Goal: Task Accomplishment & Management: Manage account settings

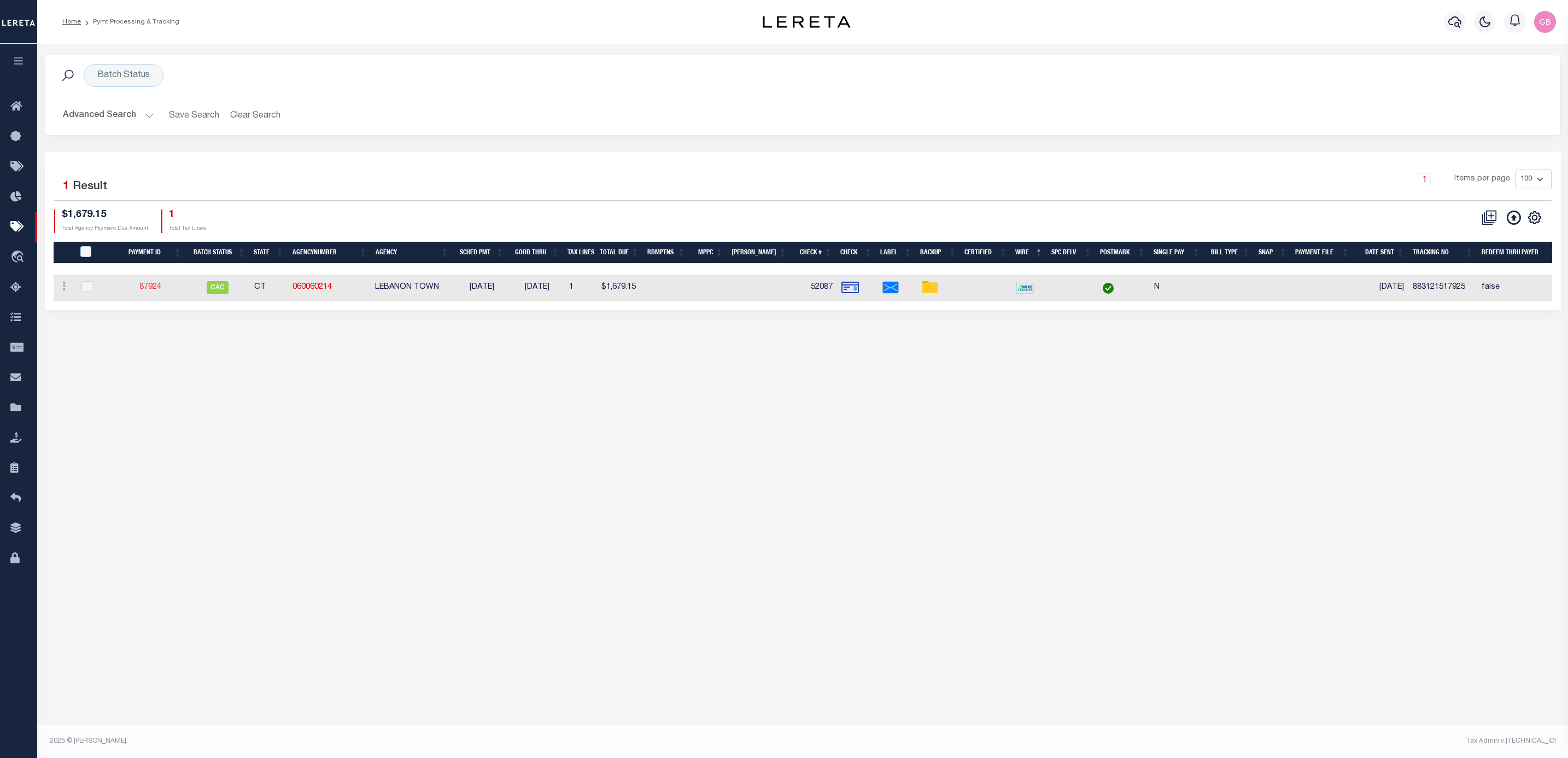
click at [150, 289] on link "87924" at bounding box center [151, 287] width 22 height 7
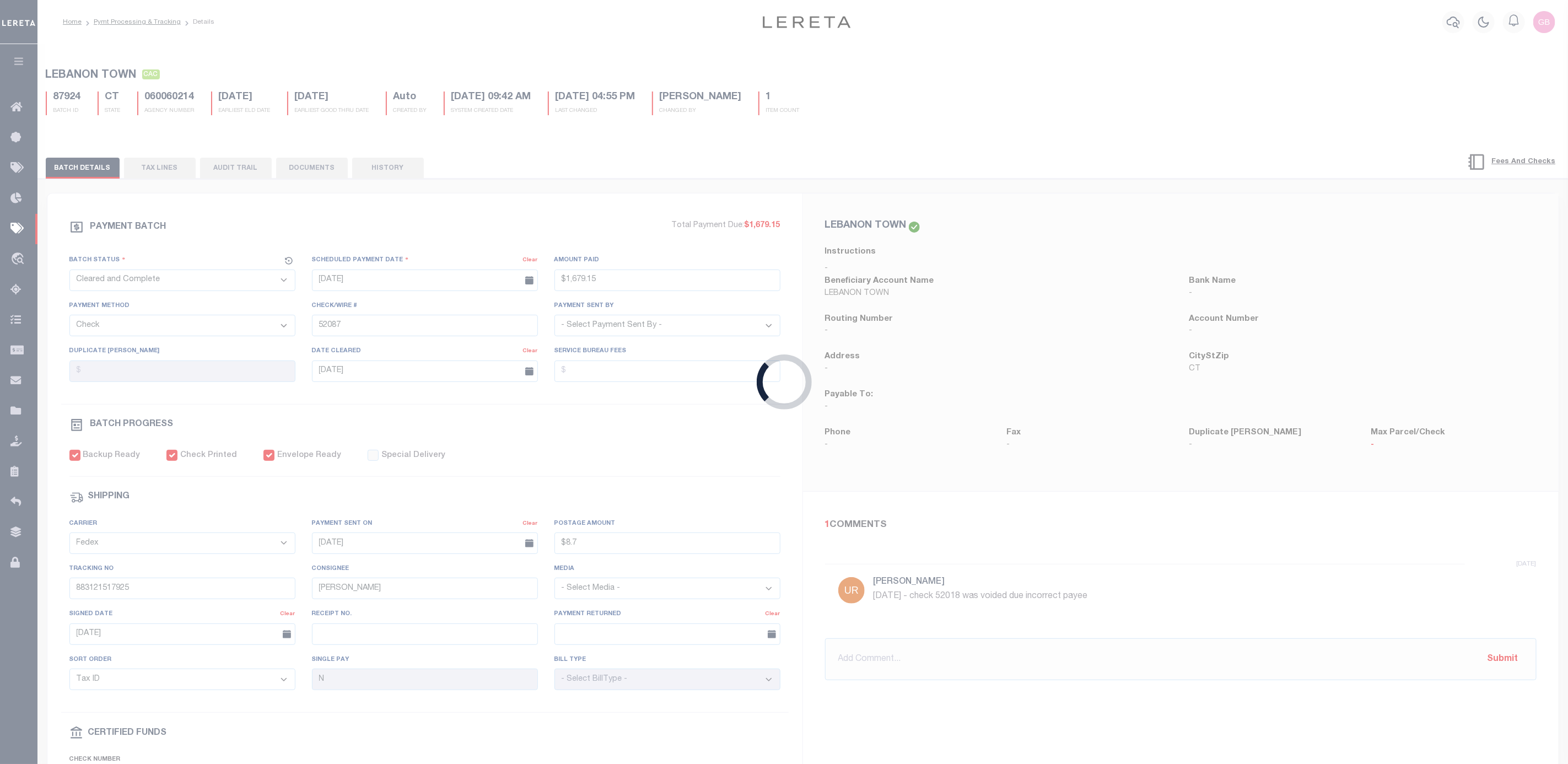
type input "$1,679.15"
type input "$8.7"
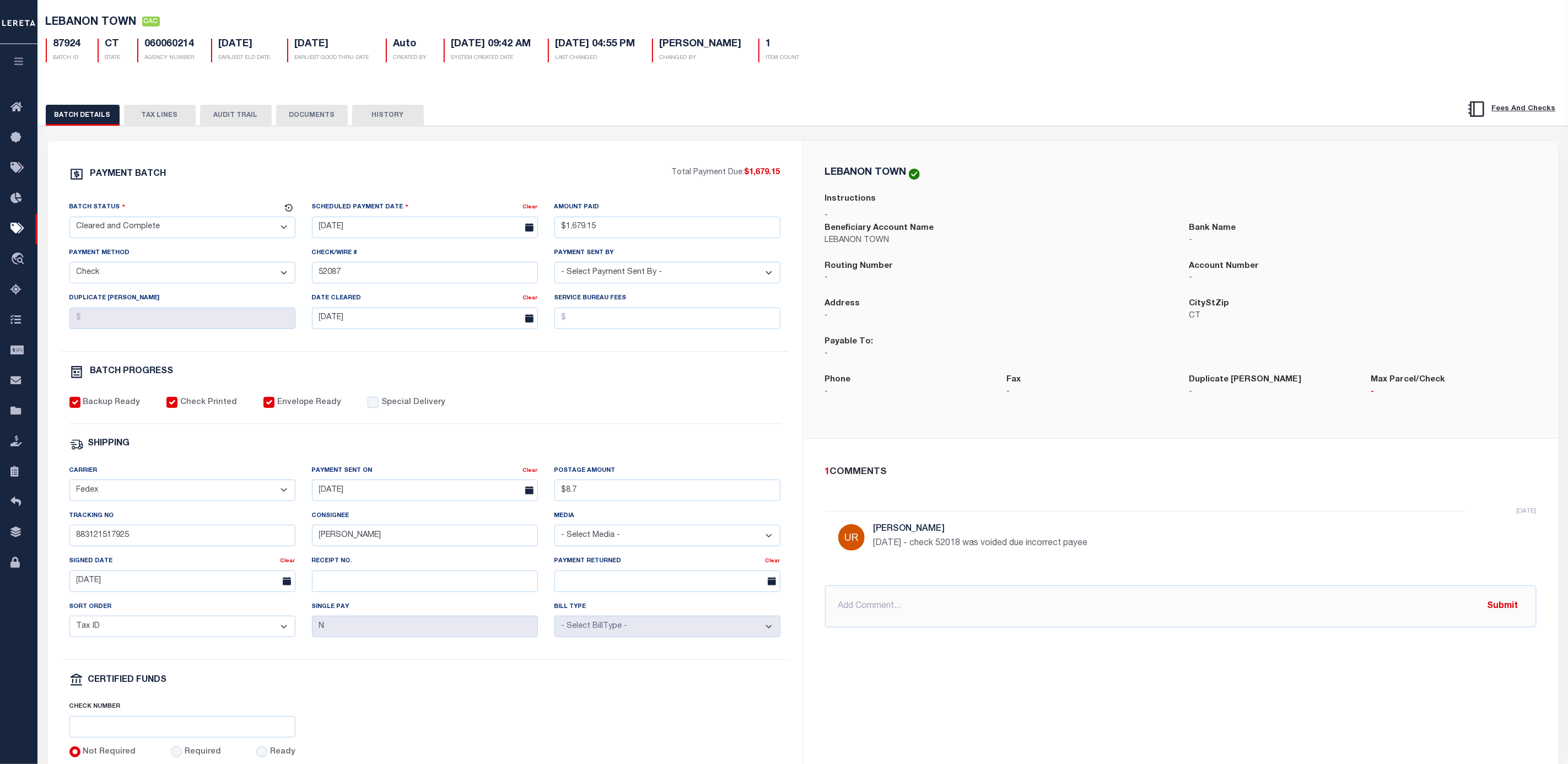
scroll to position [83, 0]
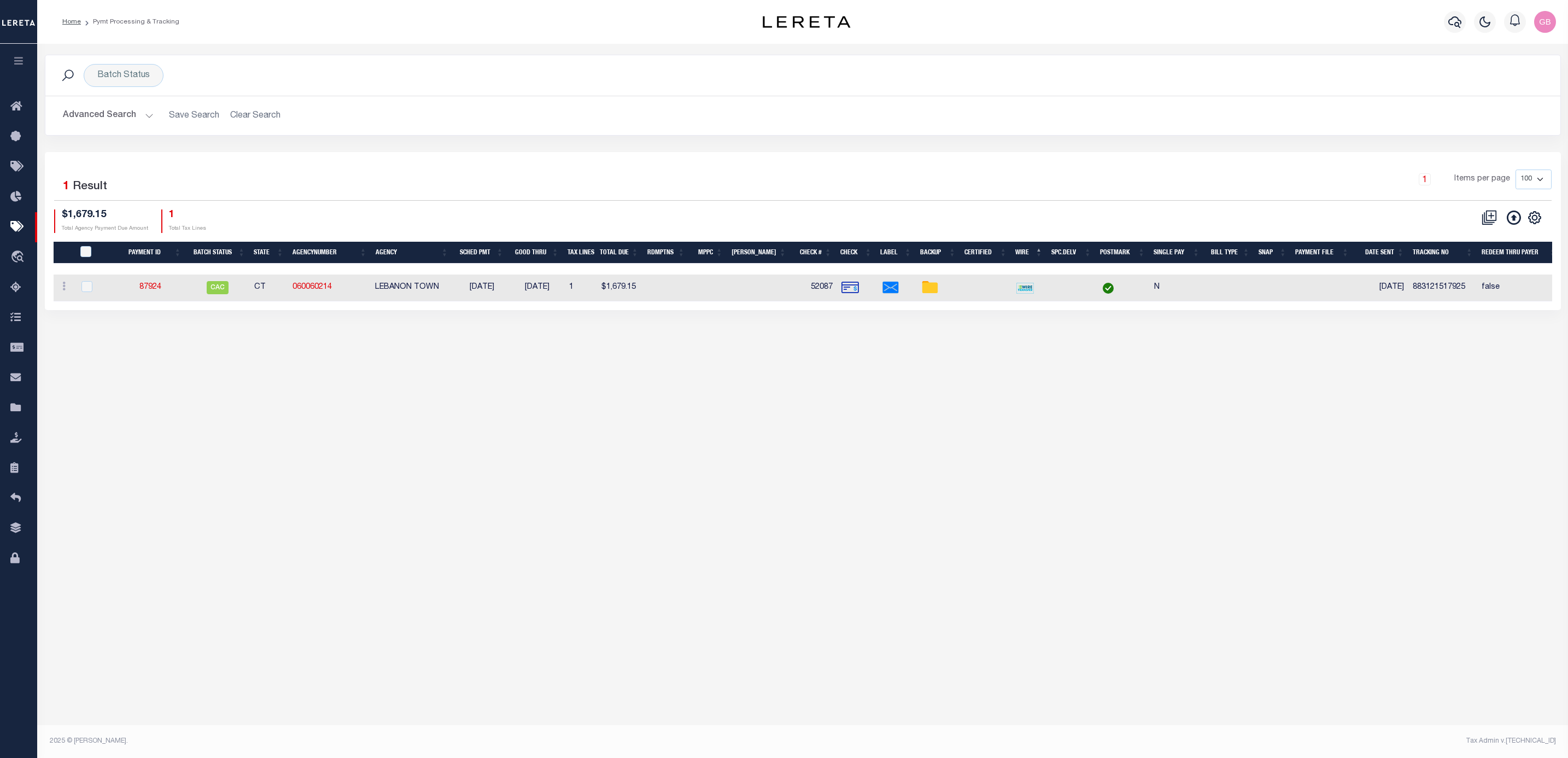
drag, startPoint x: 128, startPoint y: 117, endPoint x: 130, endPoint y: 125, distance: 8.2
click at [128, 117] on button "Advanced Search" at bounding box center [108, 115] width 91 height 21
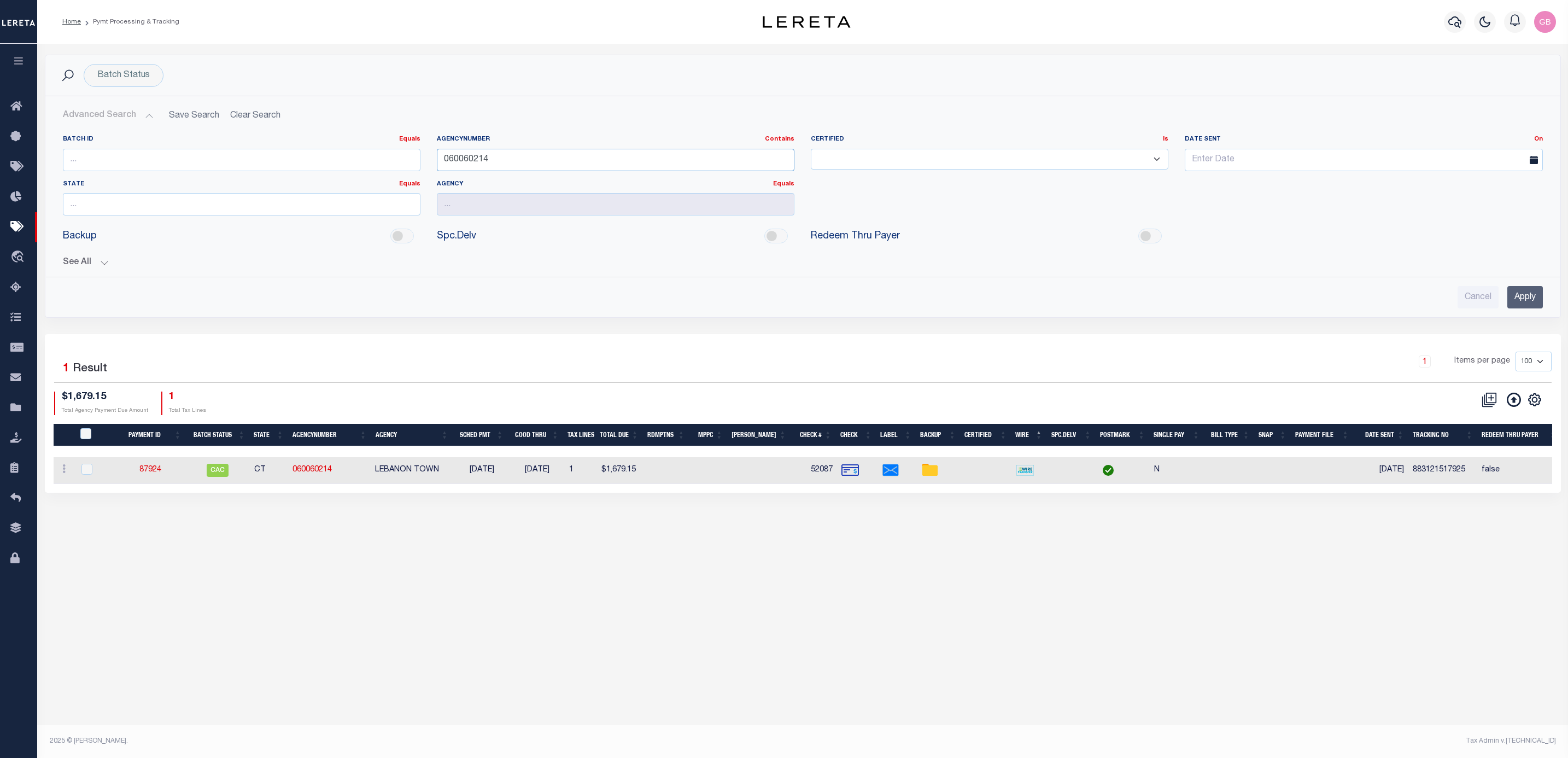
drag, startPoint x: 436, startPoint y: 165, endPoint x: 387, endPoint y: 166, distance: 49.0
click at [389, 165] on div "Batch ID Equals Equals Is Not Equal To Is Greater Than Is Less Than AgencyNumbe…" at bounding box center [802, 180] width 1496 height 89
click at [1521, 292] on input "Apply" at bounding box center [1525, 297] width 36 height 23
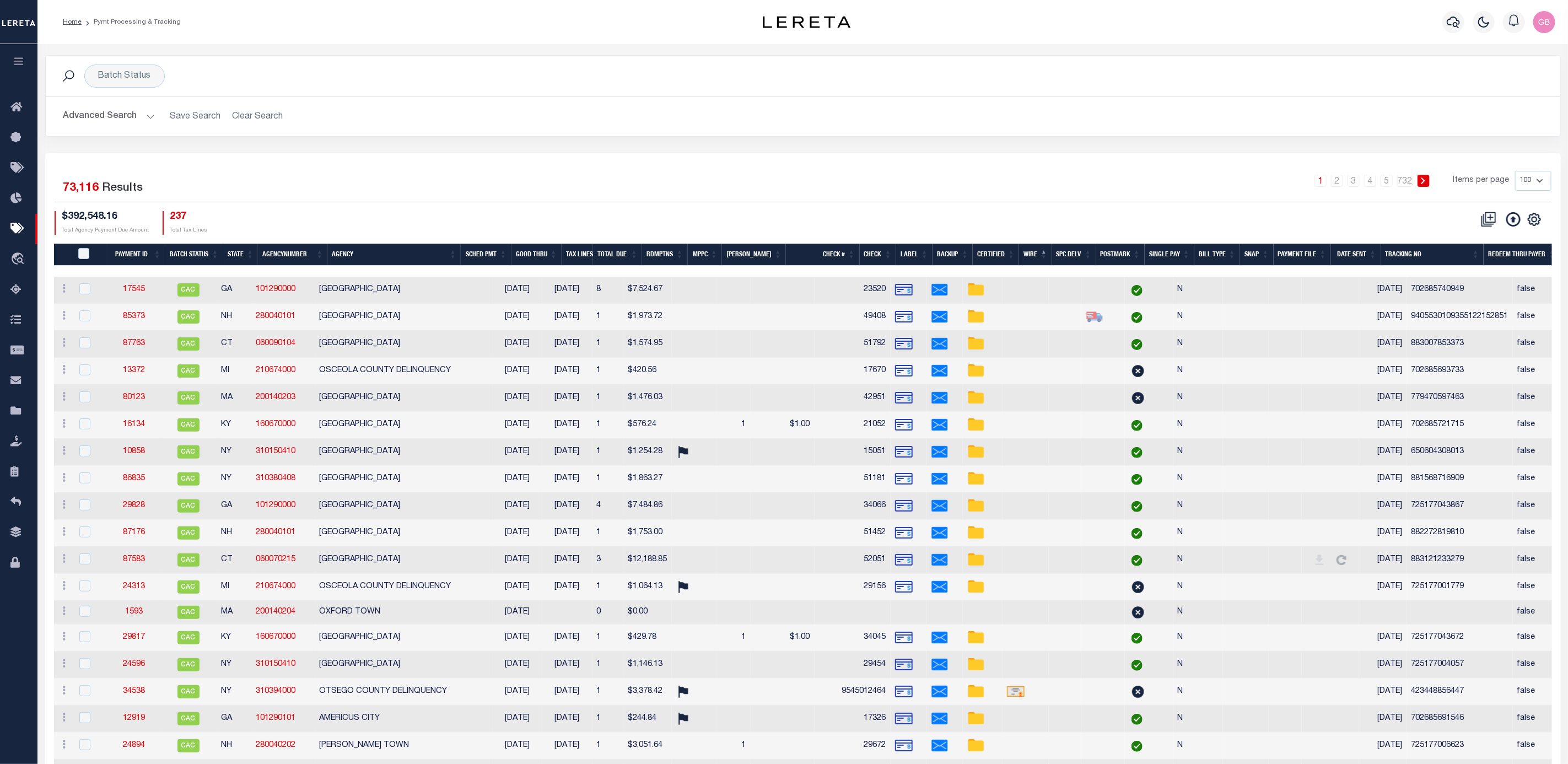
click at [875, 258] on th "Check" at bounding box center [878, 255] width 36 height 23
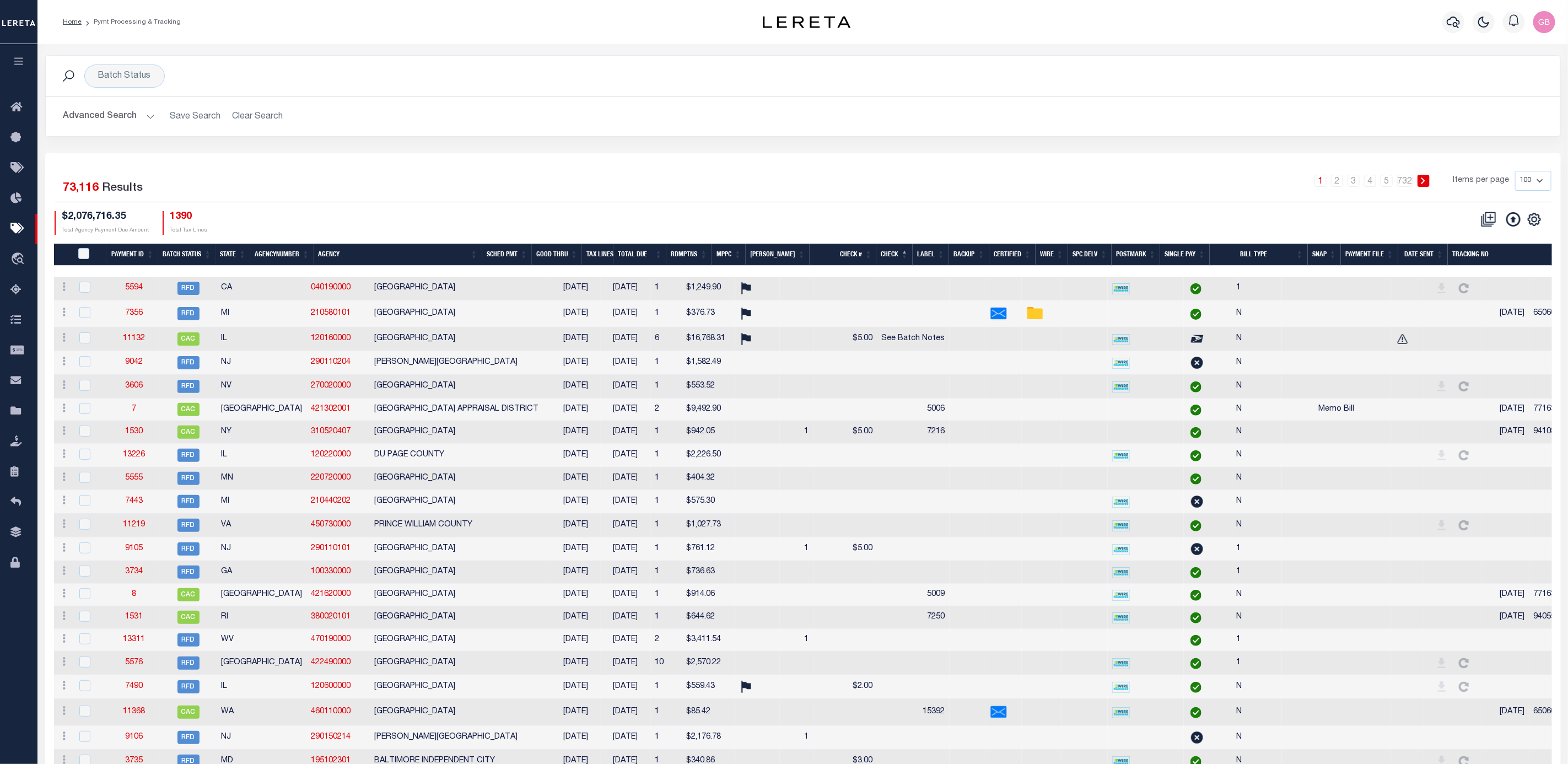
click at [883, 252] on th "Check" at bounding box center [894, 255] width 36 height 23
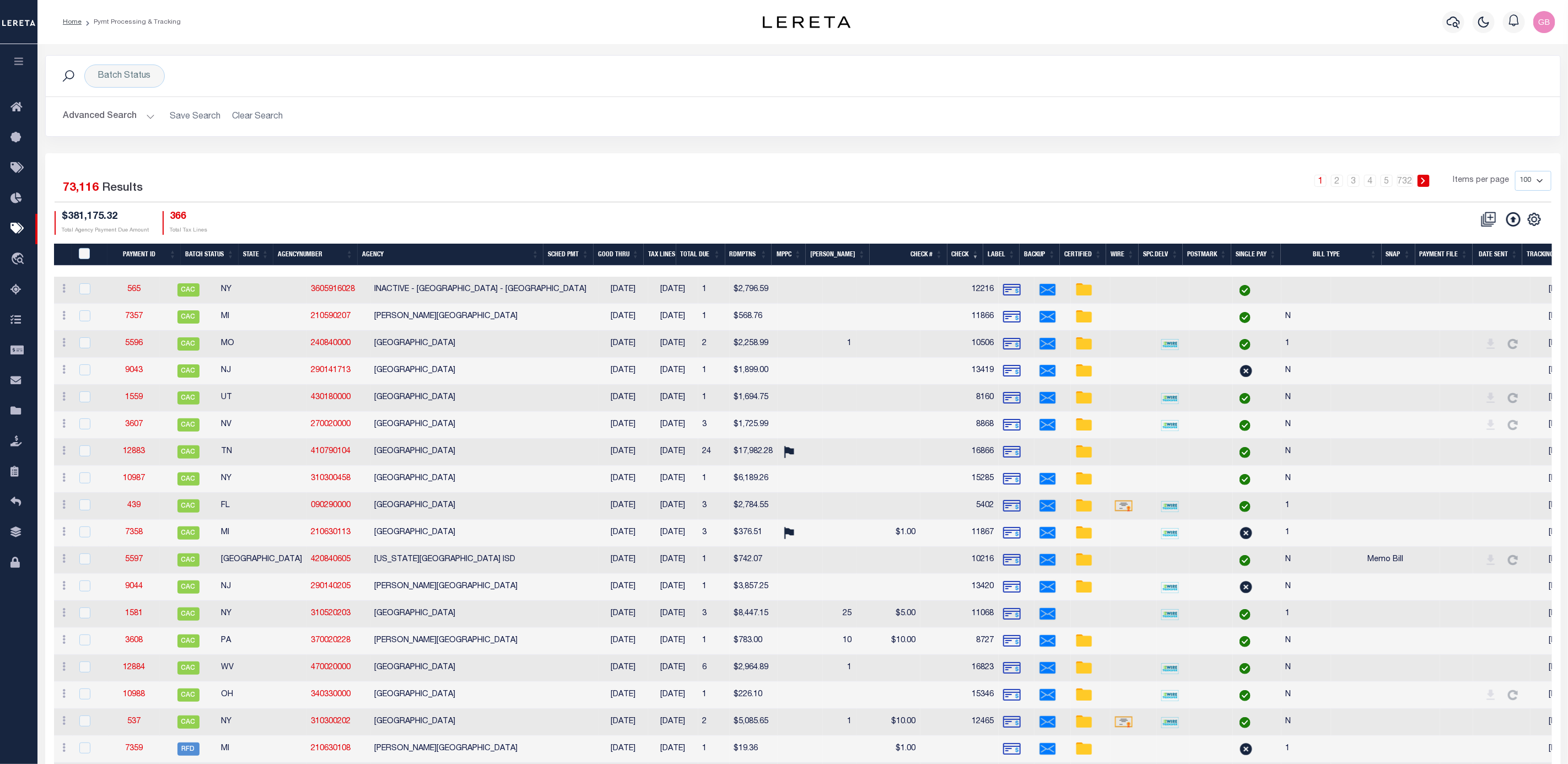
click at [1399, 253] on th "SNAP" at bounding box center [1398, 255] width 33 height 23
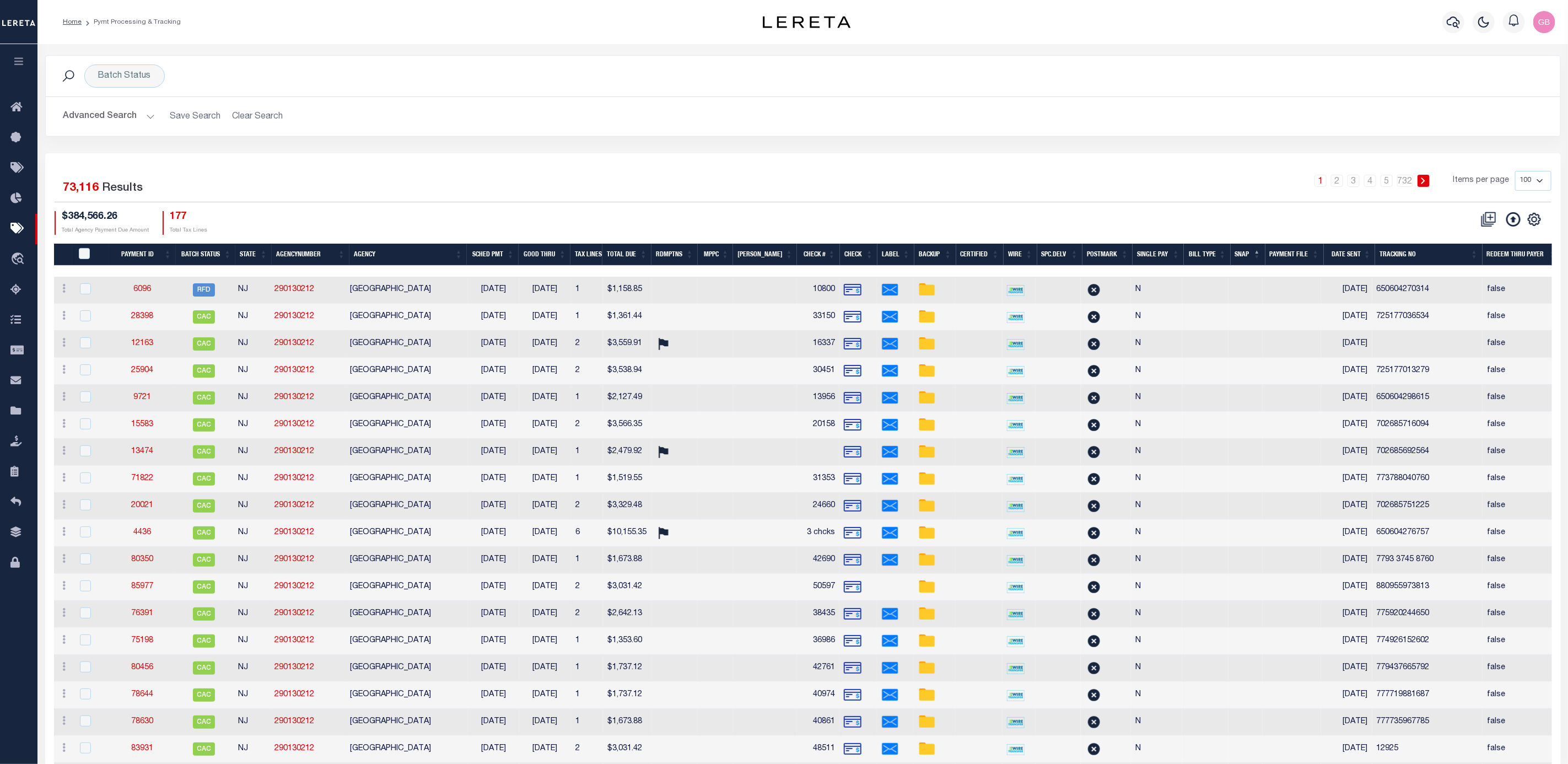
click at [1239, 254] on th "SNAP" at bounding box center [1248, 255] width 35 height 23
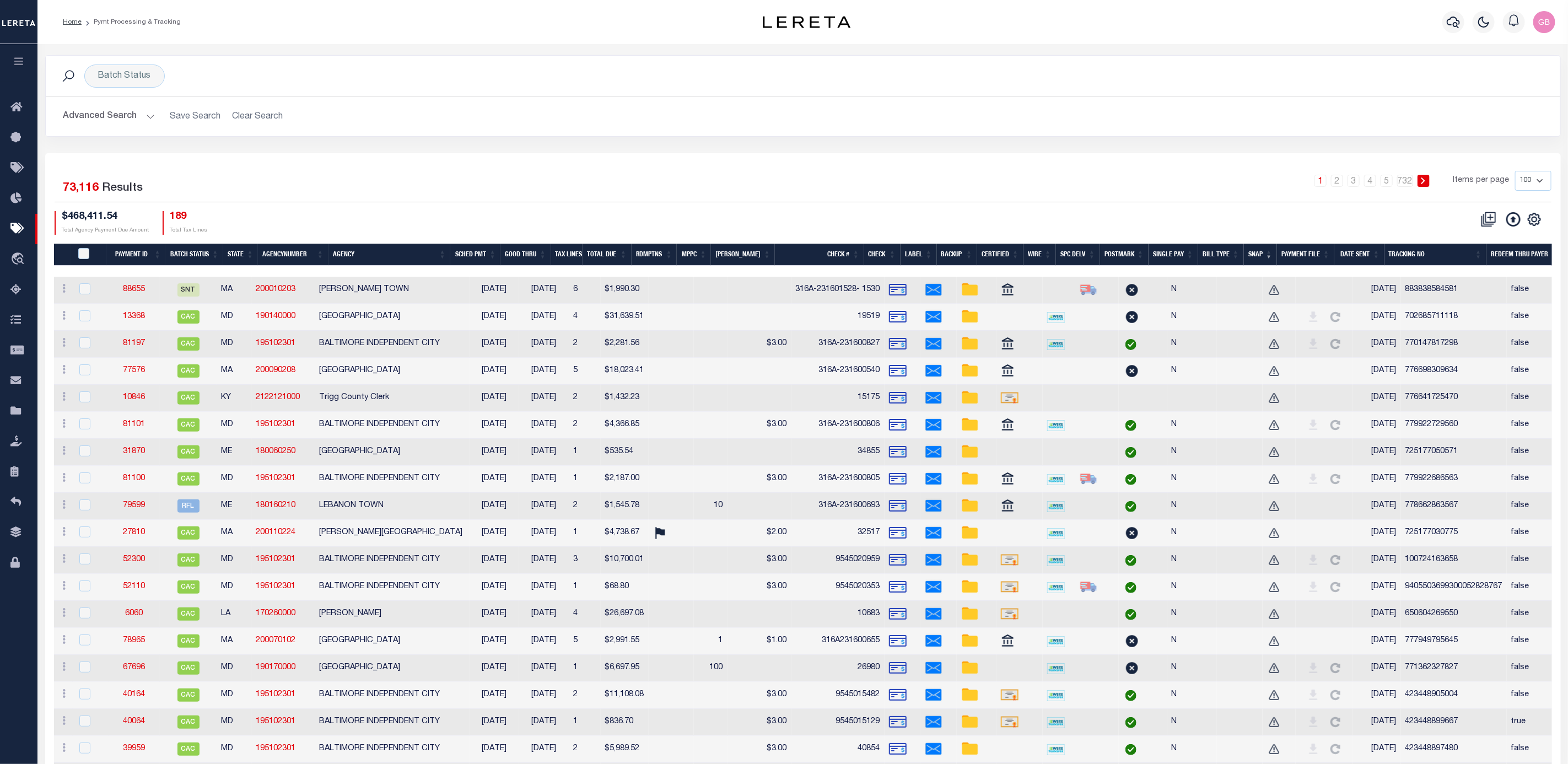
click at [1291, 254] on th "Payment File" at bounding box center [1305, 255] width 57 height 23
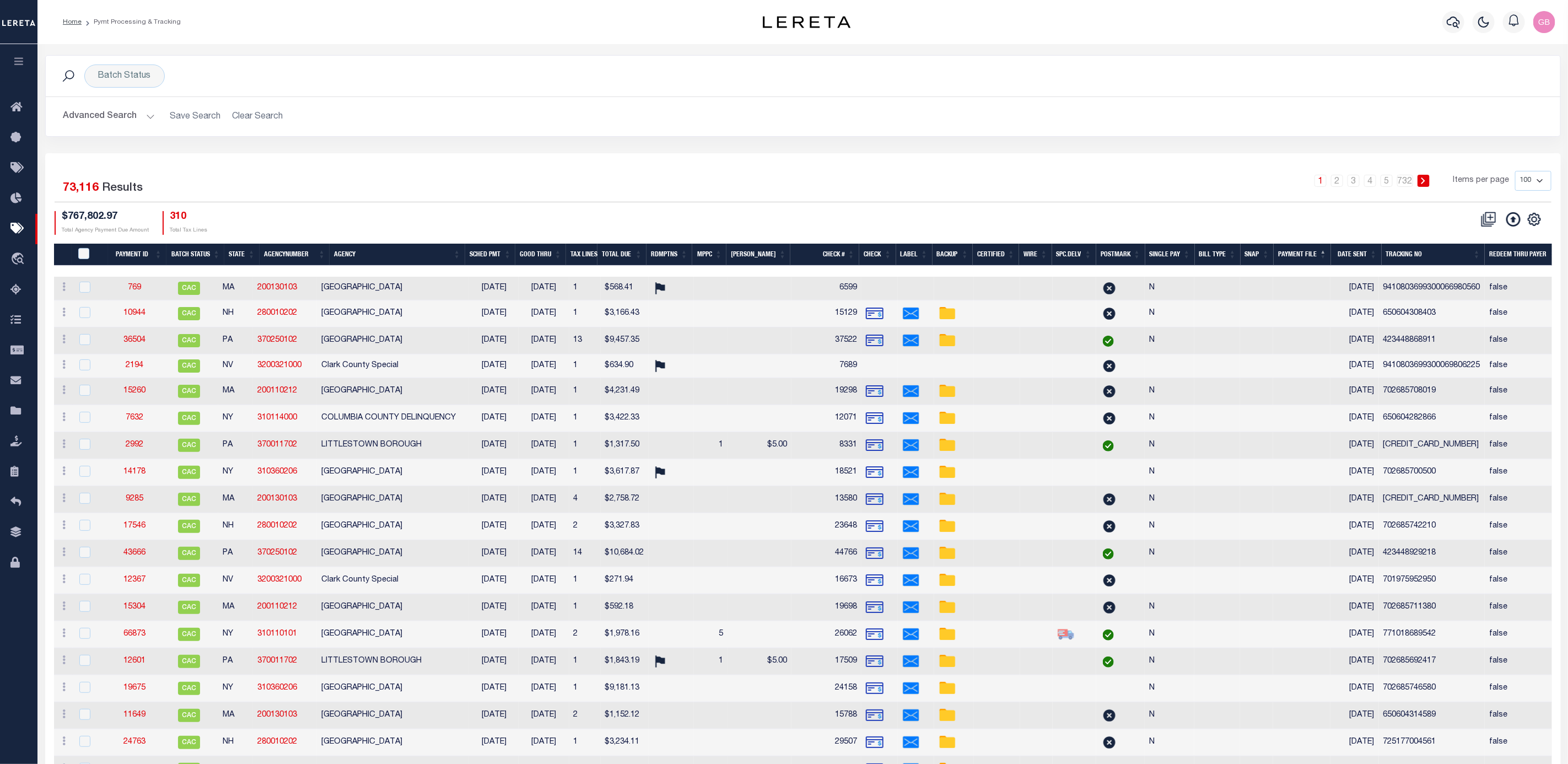
click at [1291, 259] on th "Payment File" at bounding box center [1302, 255] width 57 height 23
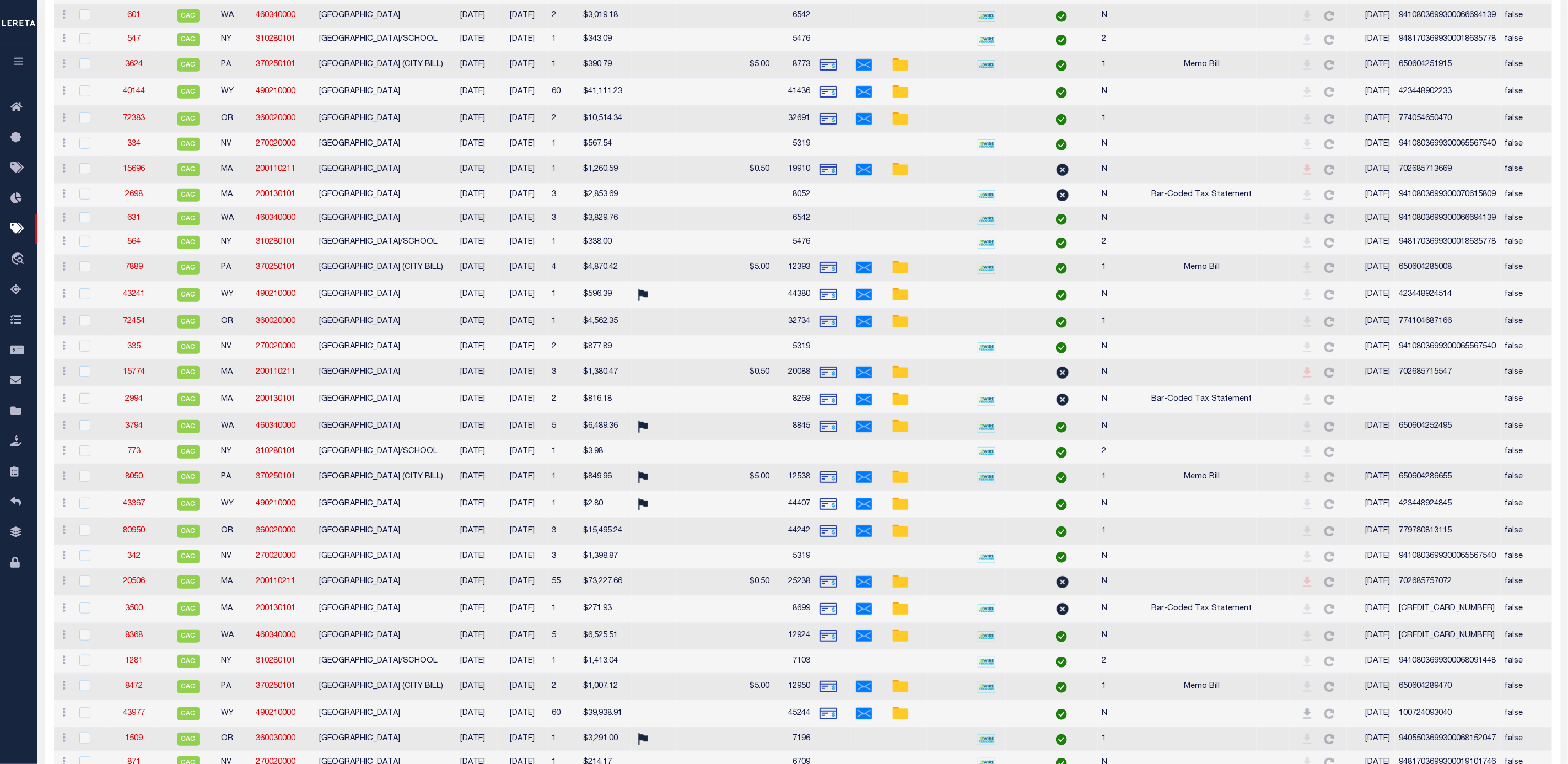
scroll to position [83, 0]
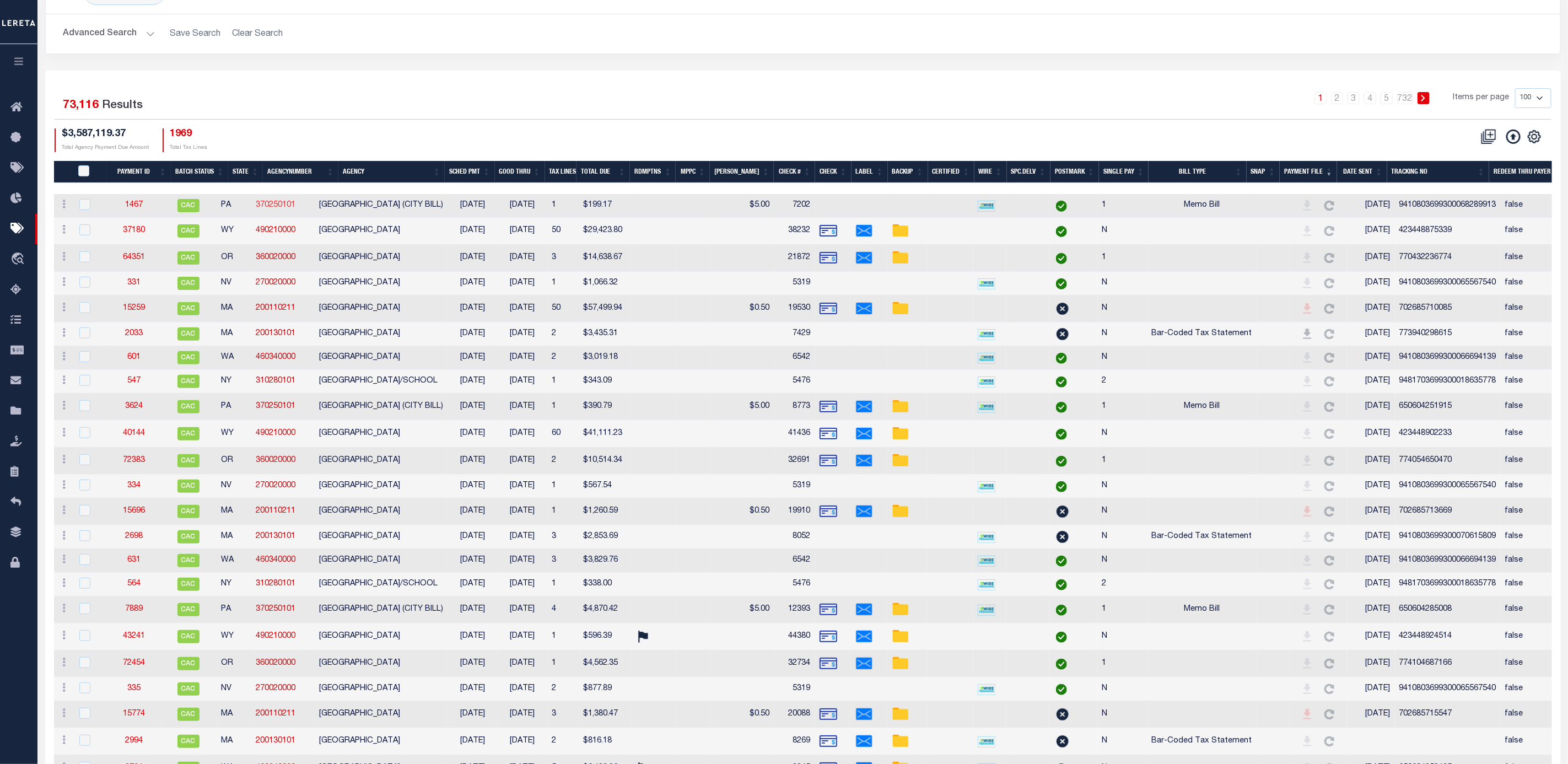
click at [293, 206] on link "370250101" at bounding box center [276, 205] width 40 height 7
checkbox input "true"
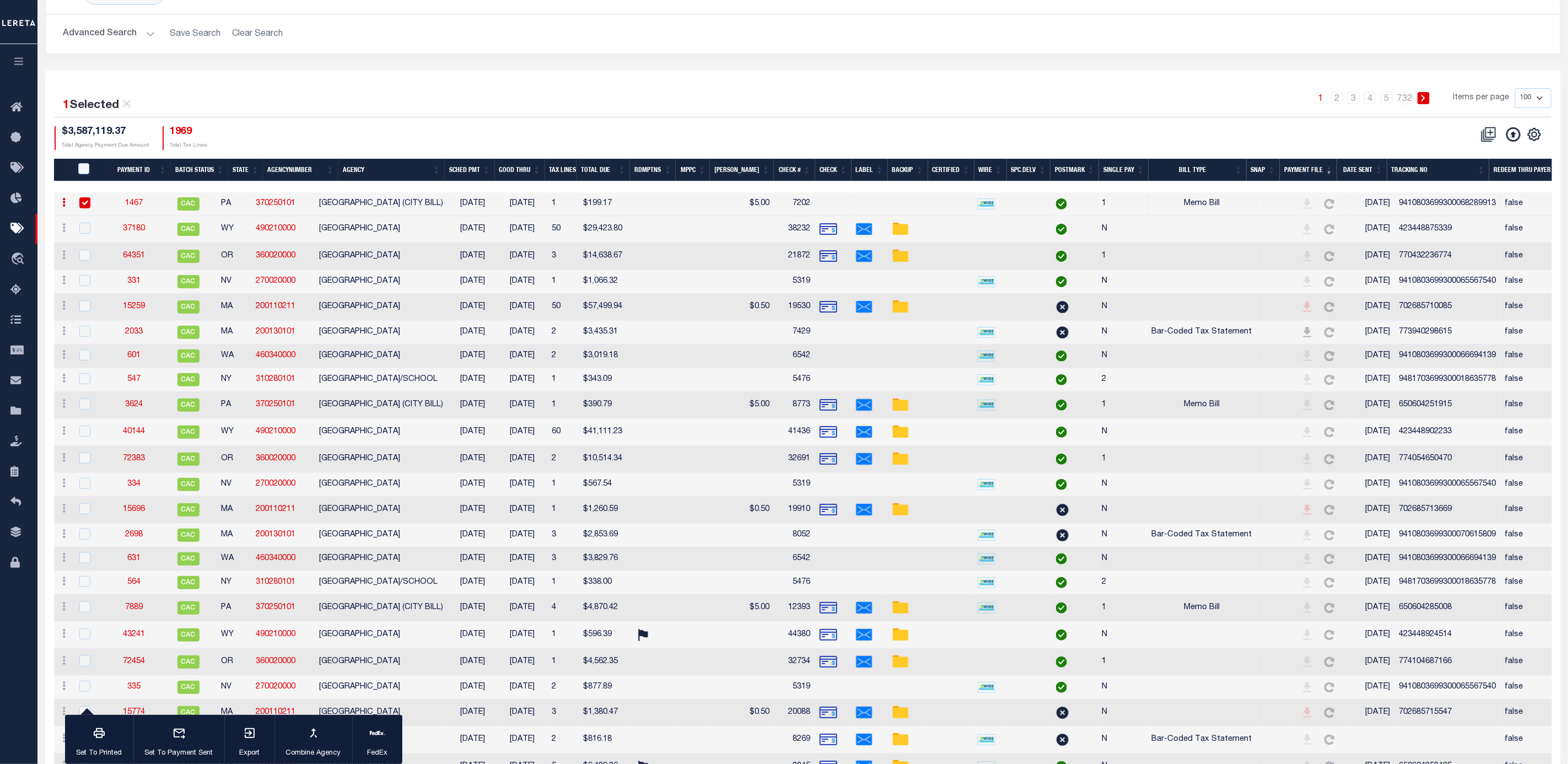
click at [485, 171] on th "SCHED PMT" at bounding box center [469, 170] width 50 height 23
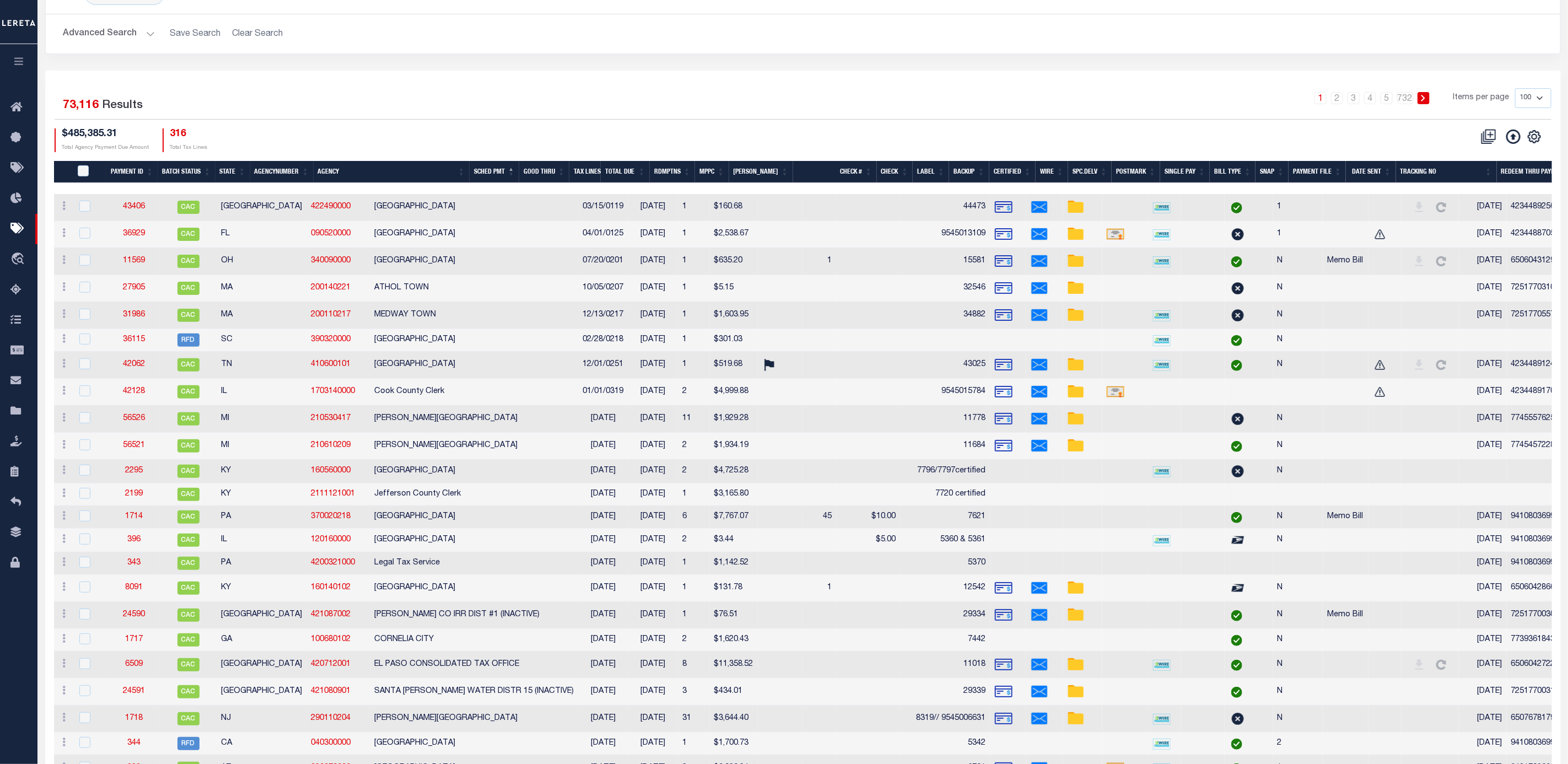
click at [496, 171] on th "SCHED PMT" at bounding box center [494, 172] width 50 height 23
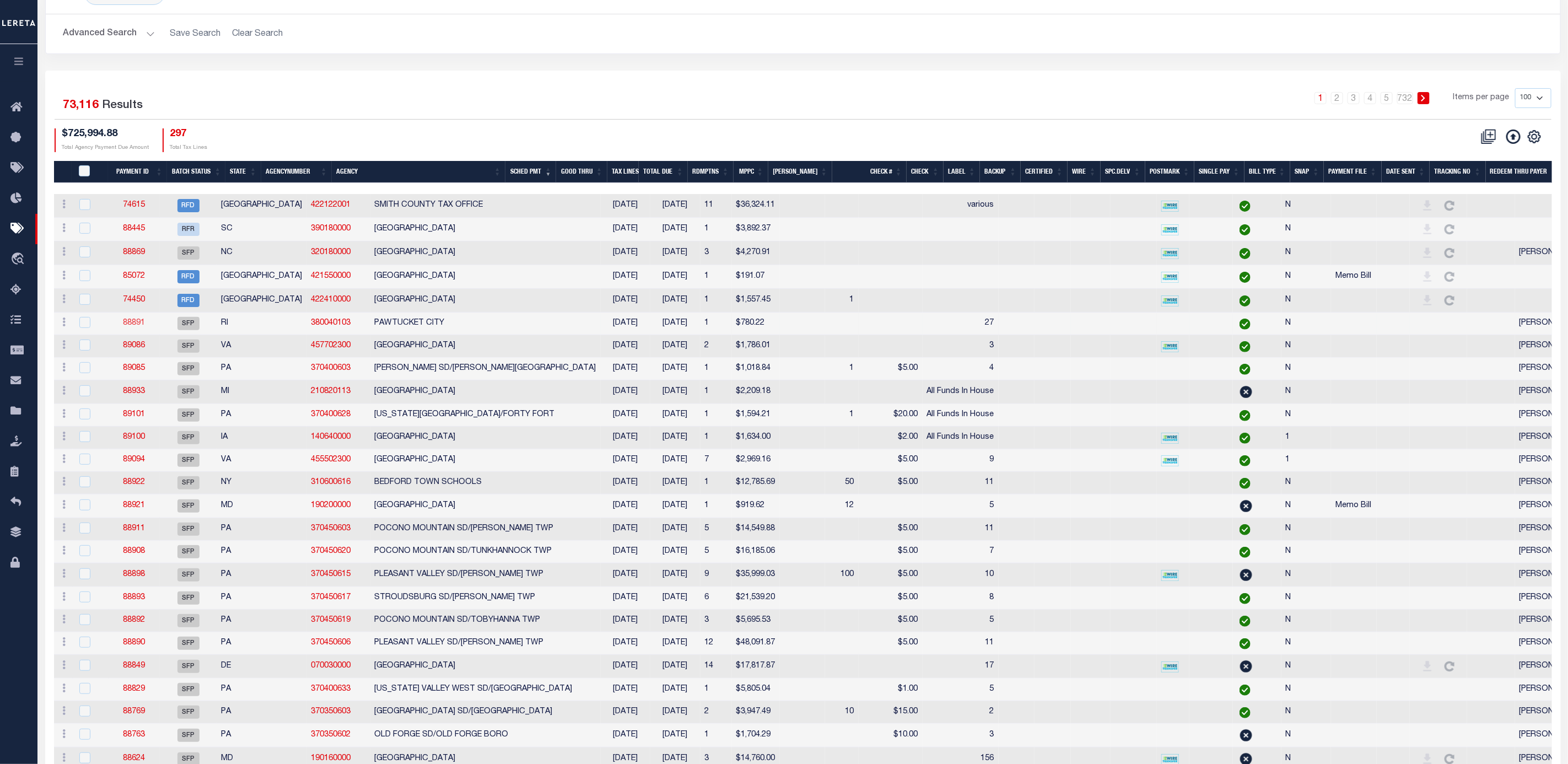
click at [135, 326] on link "88891" at bounding box center [134, 323] width 22 height 7
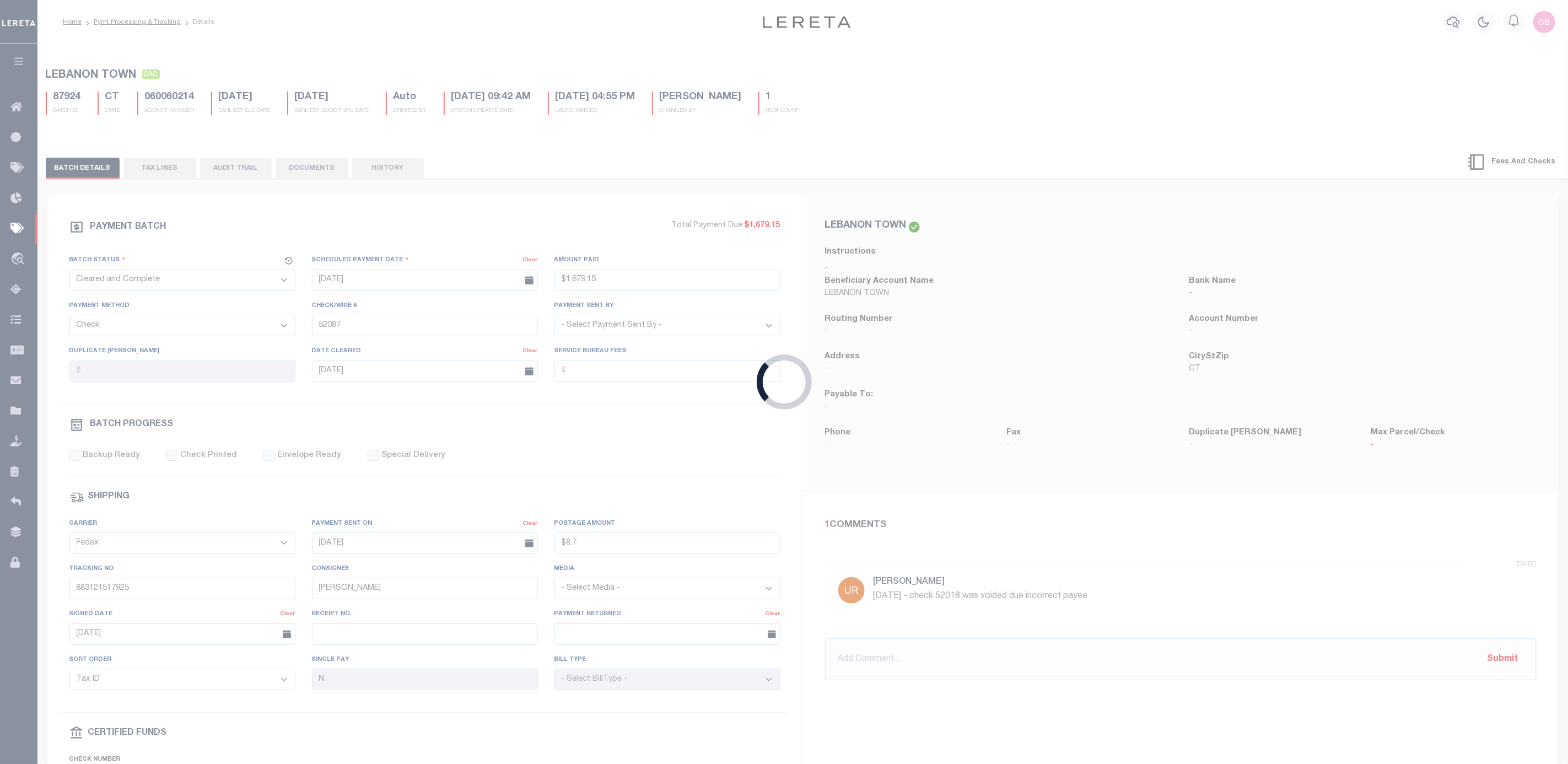
select select "SFP"
type input "10/06/2025"
select select
type input "27"
select select
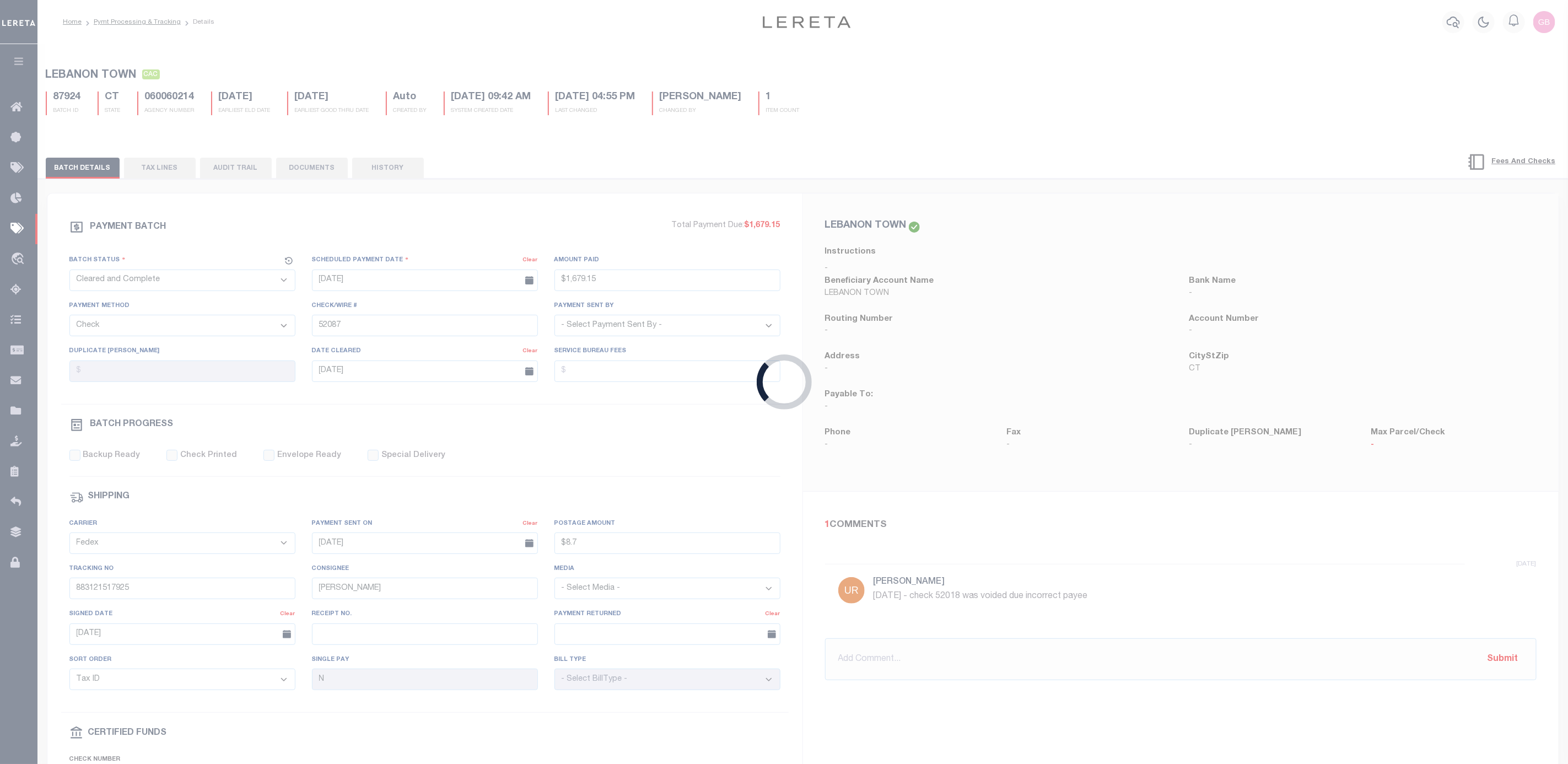
checkbox input "false"
select select
type input "Barbara"
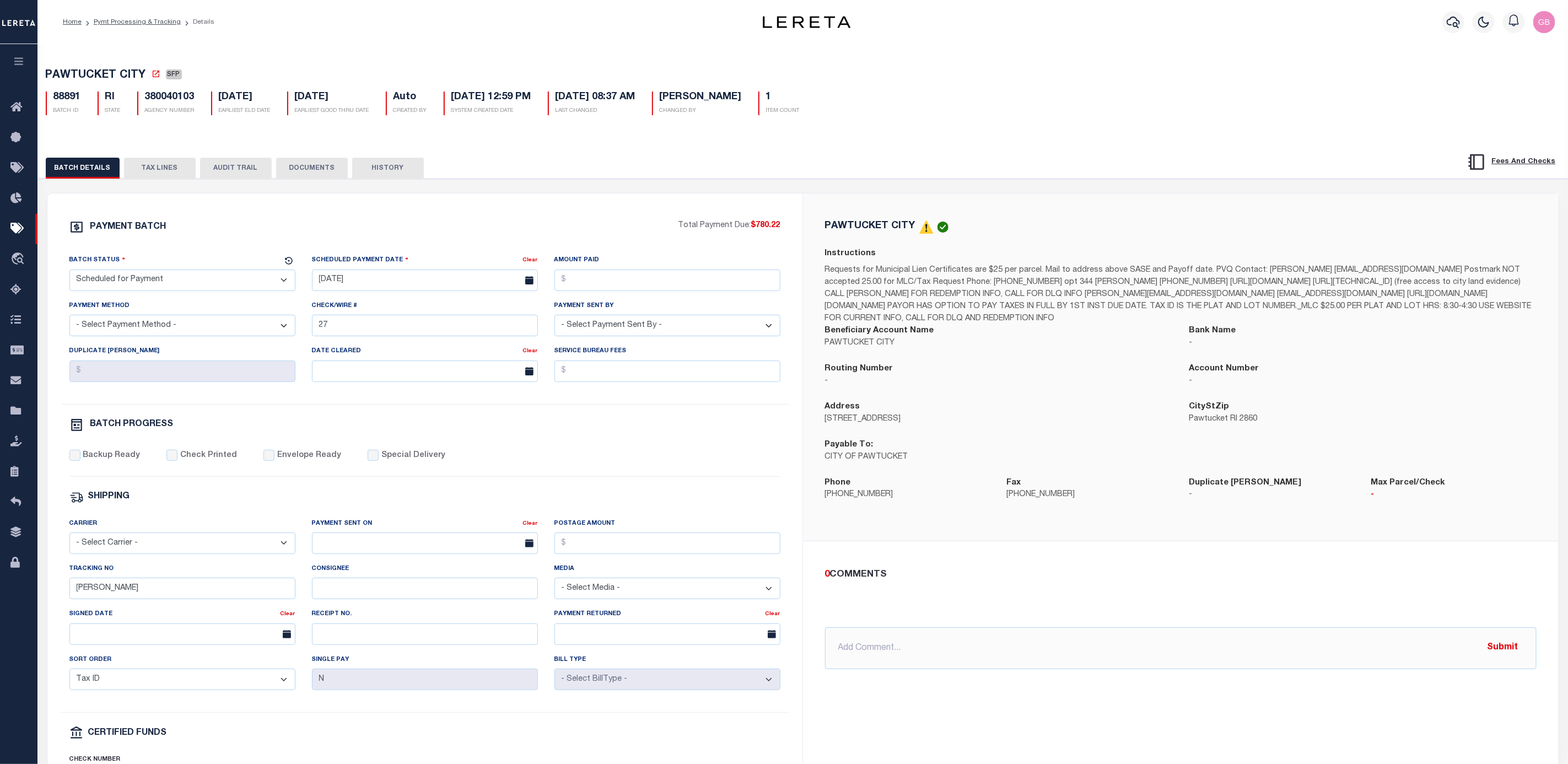
click at [280, 334] on select "- Select Payment Method - ACH Certified Check Check Direct Deposit Wire Transfer" at bounding box center [182, 325] width 226 height 22
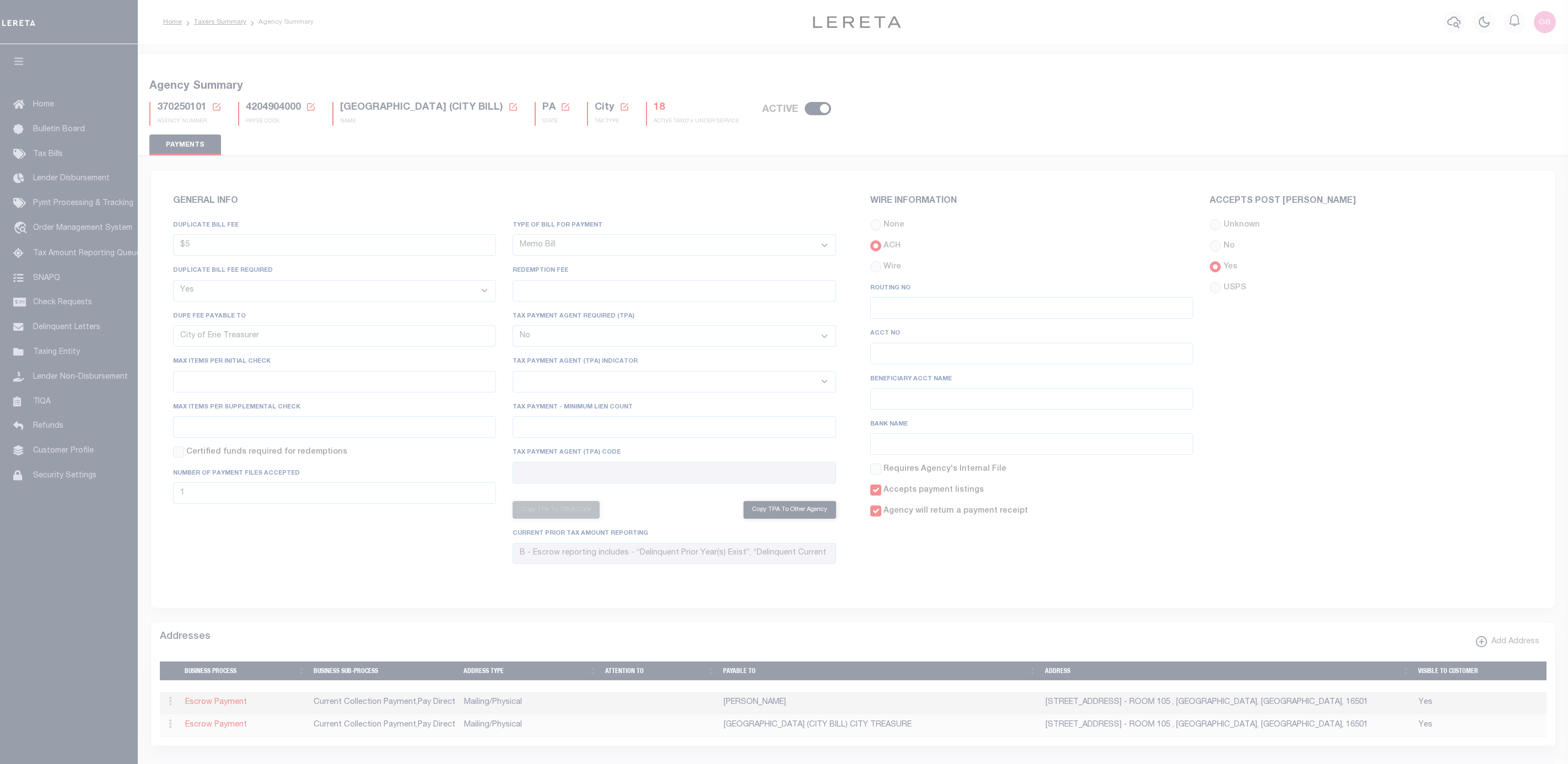
select select "true"
select select "37"
select select "false"
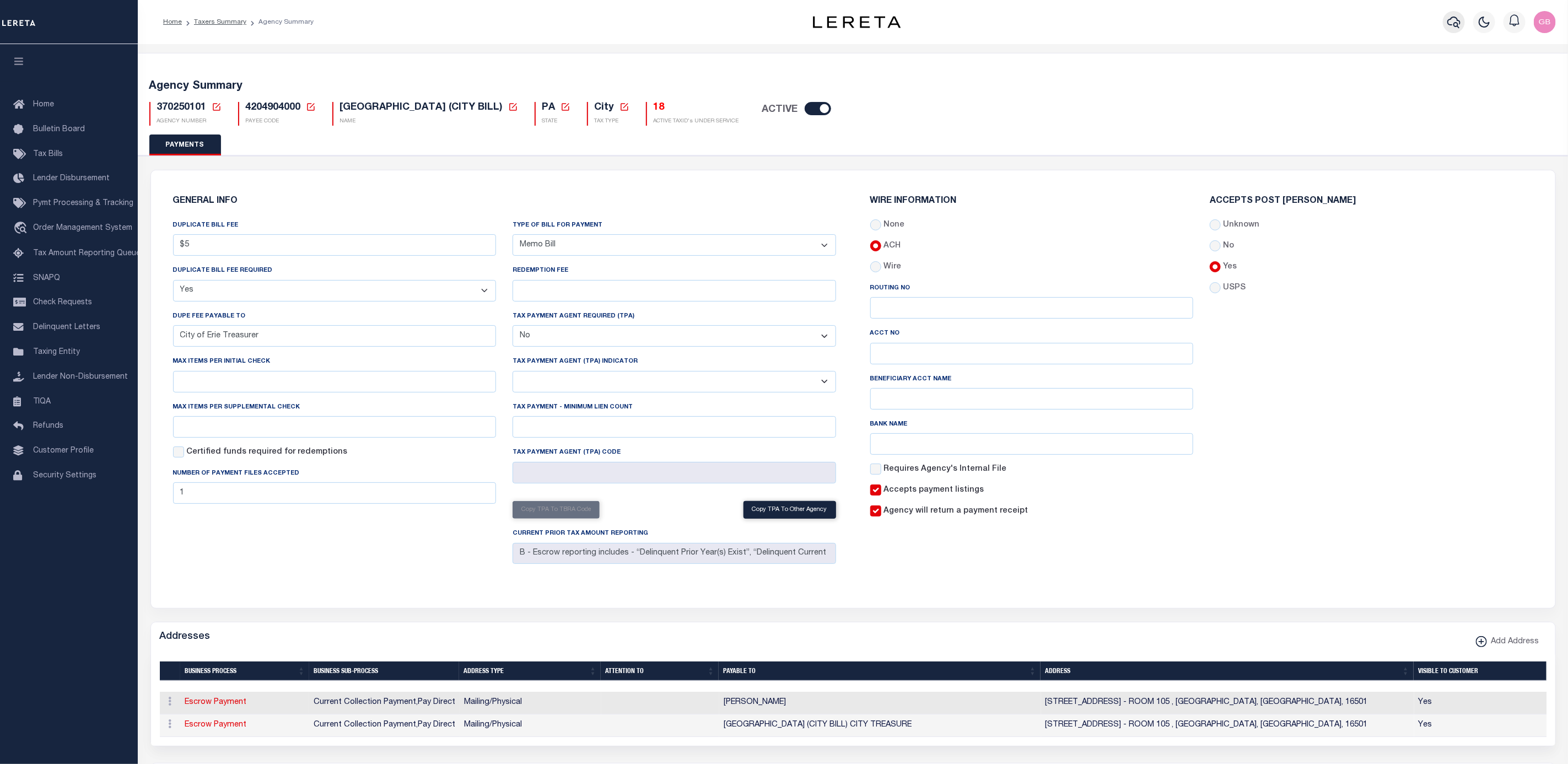
click at [1451, 22] on icon "button" at bounding box center [1453, 22] width 13 height 13
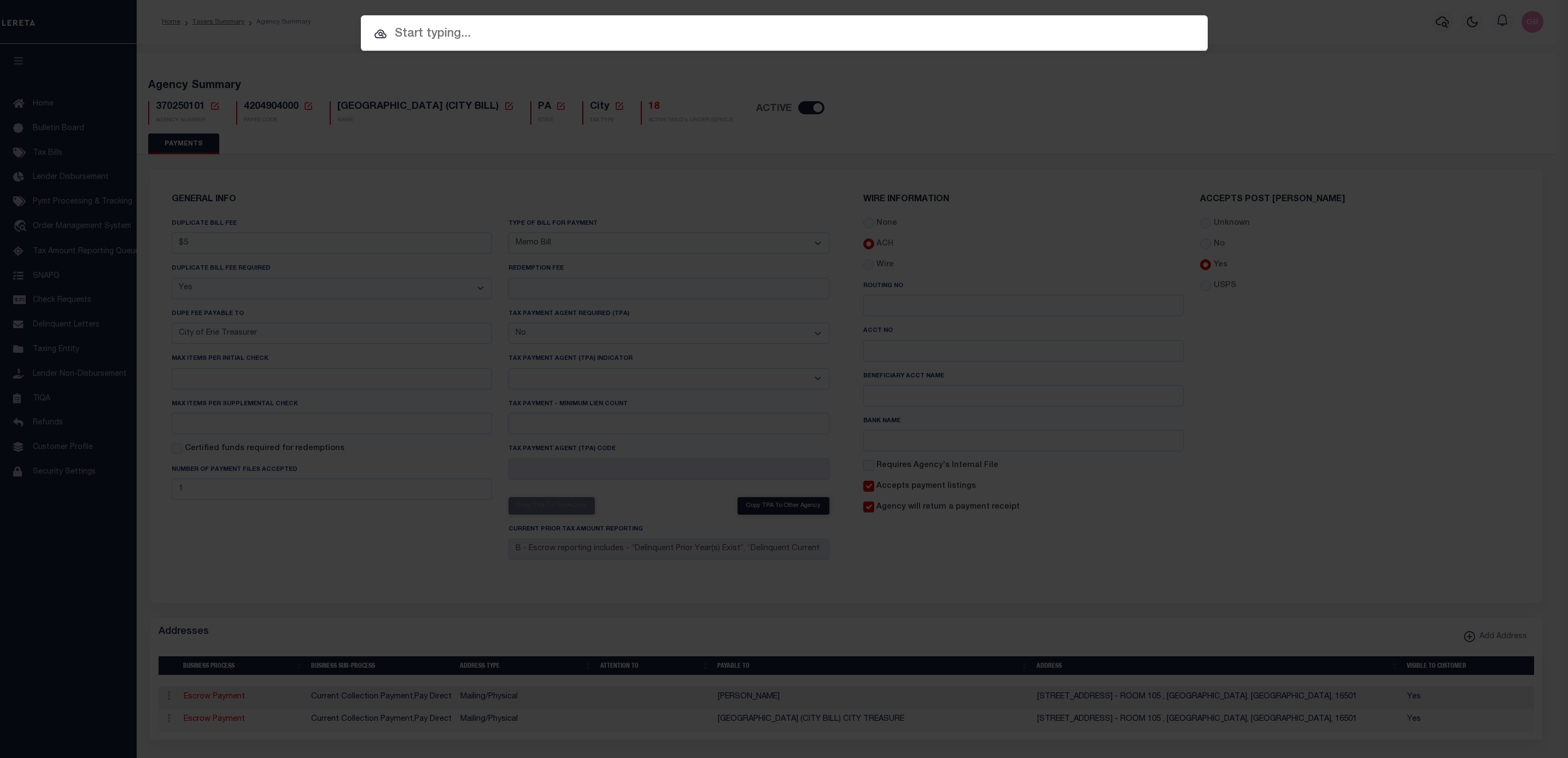
click at [703, 33] on input "text" at bounding box center [784, 34] width 847 height 19
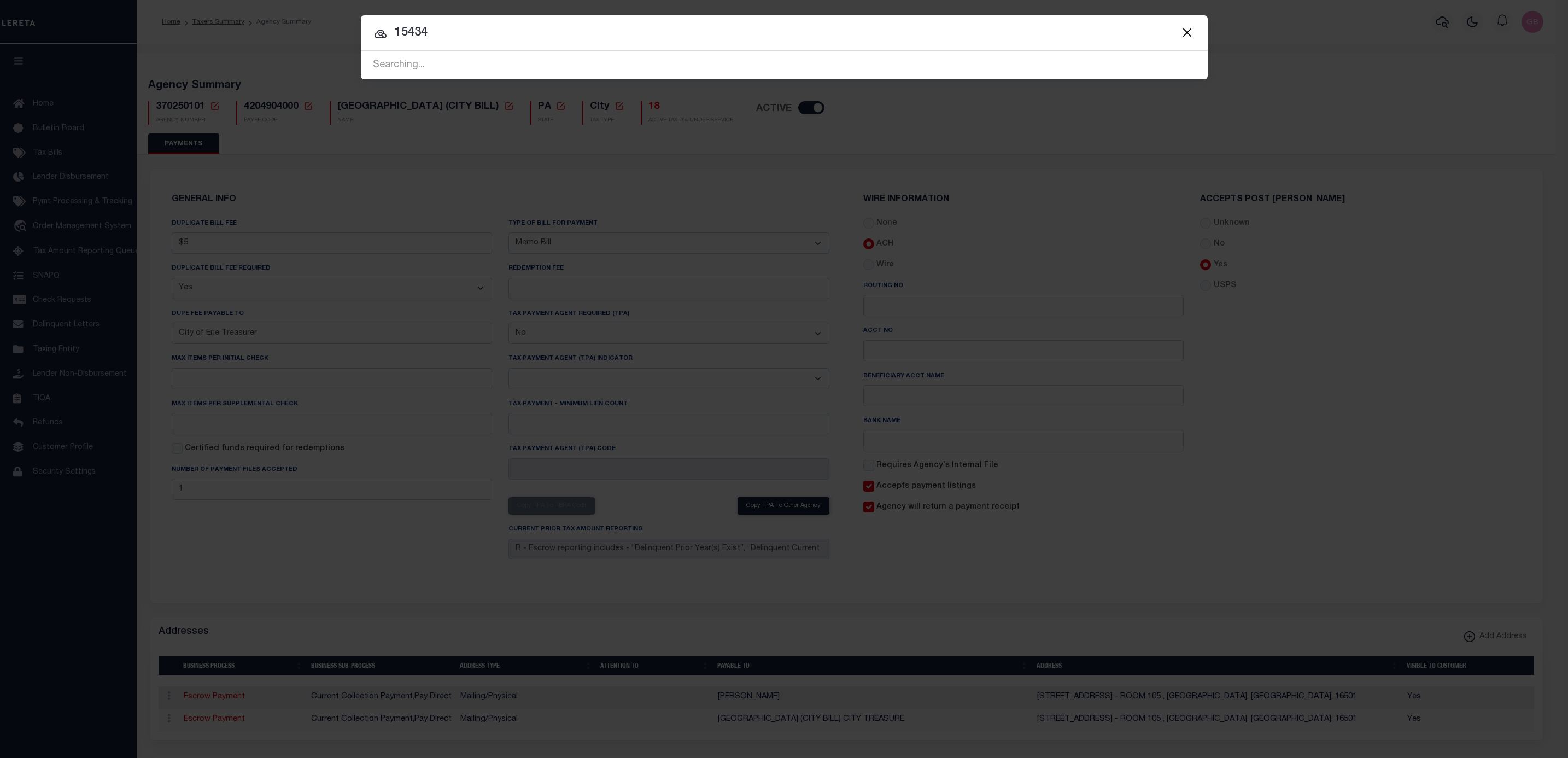
type input "15434"
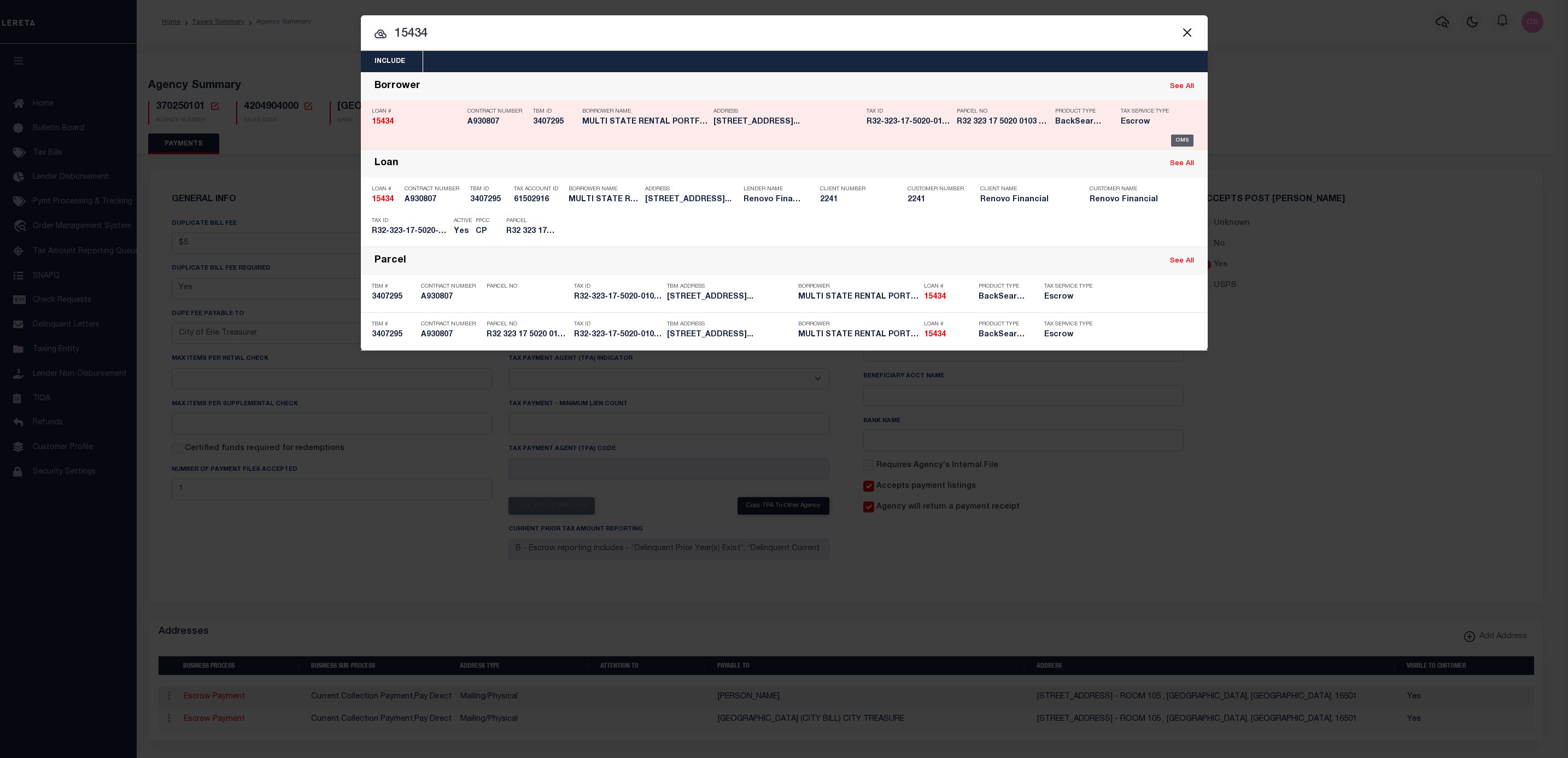
click at [1183, 137] on div "OMS" at bounding box center [1182, 141] width 23 height 12
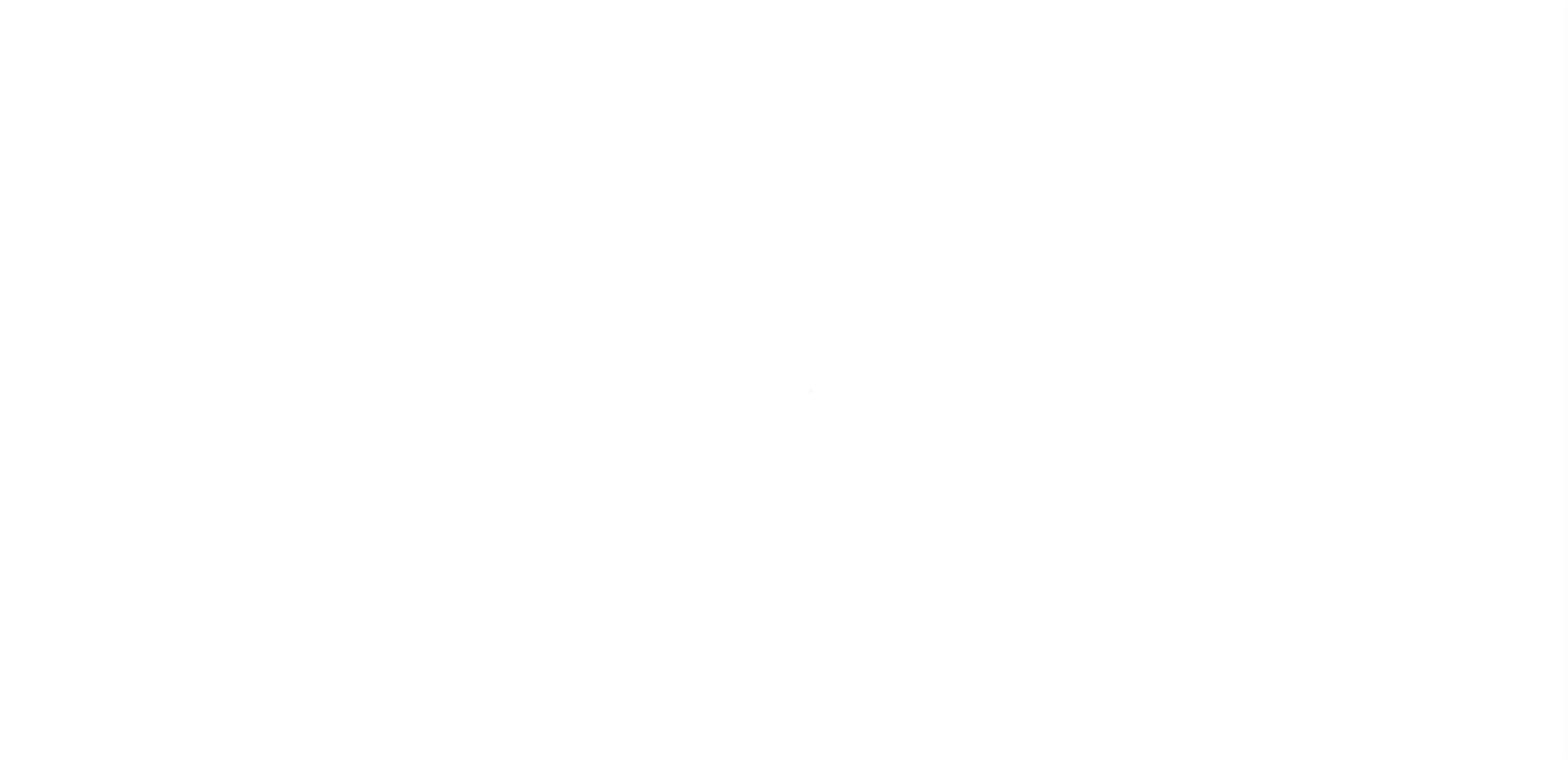
type input "15434"
type input "MULTI STATE RENTAL PORTFOLIO LLC"
select select
type input "7145 Fireside Street"
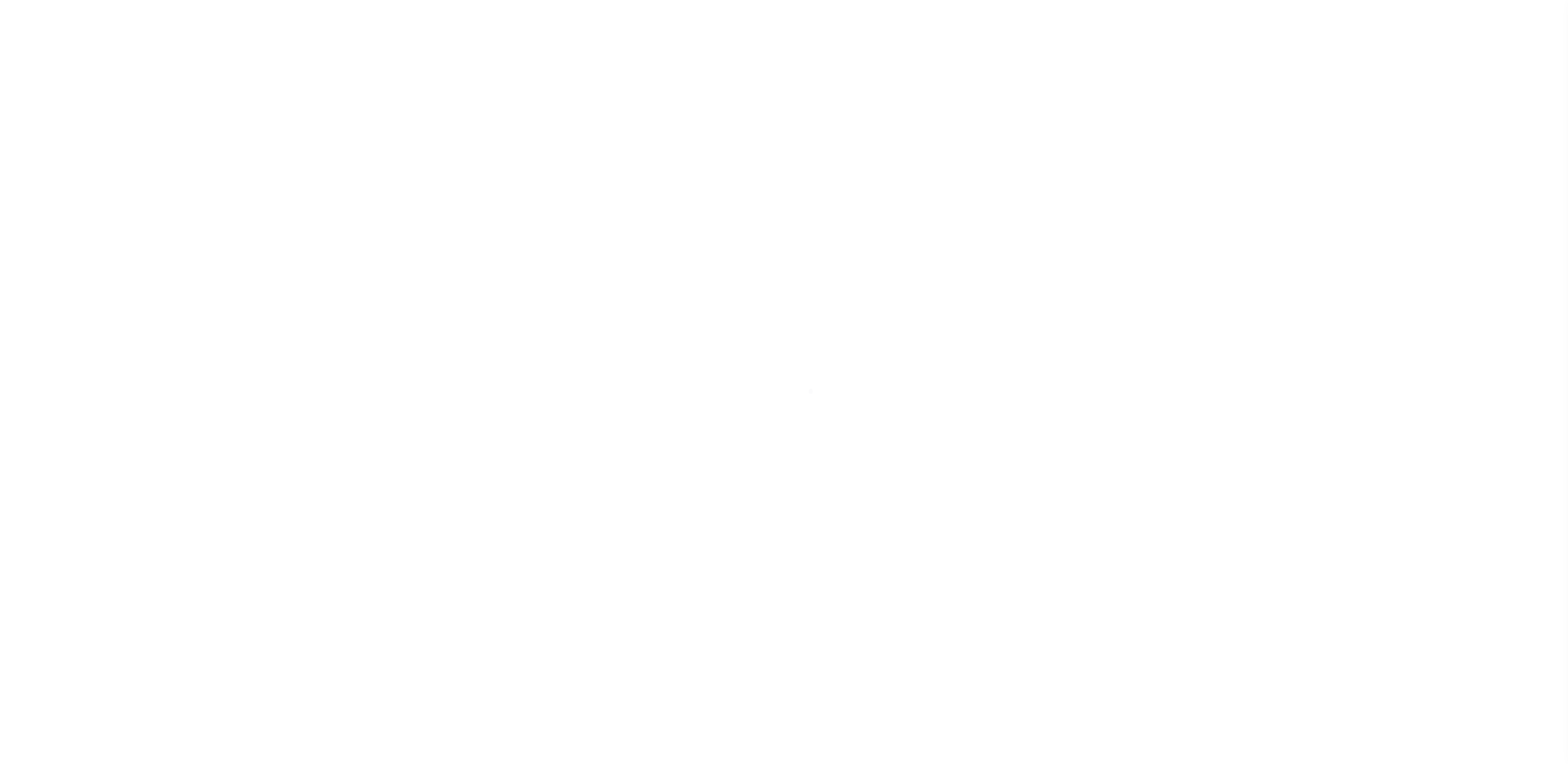
type input "Spring Hill FL 34606"
select select "10"
select select "Escrow"
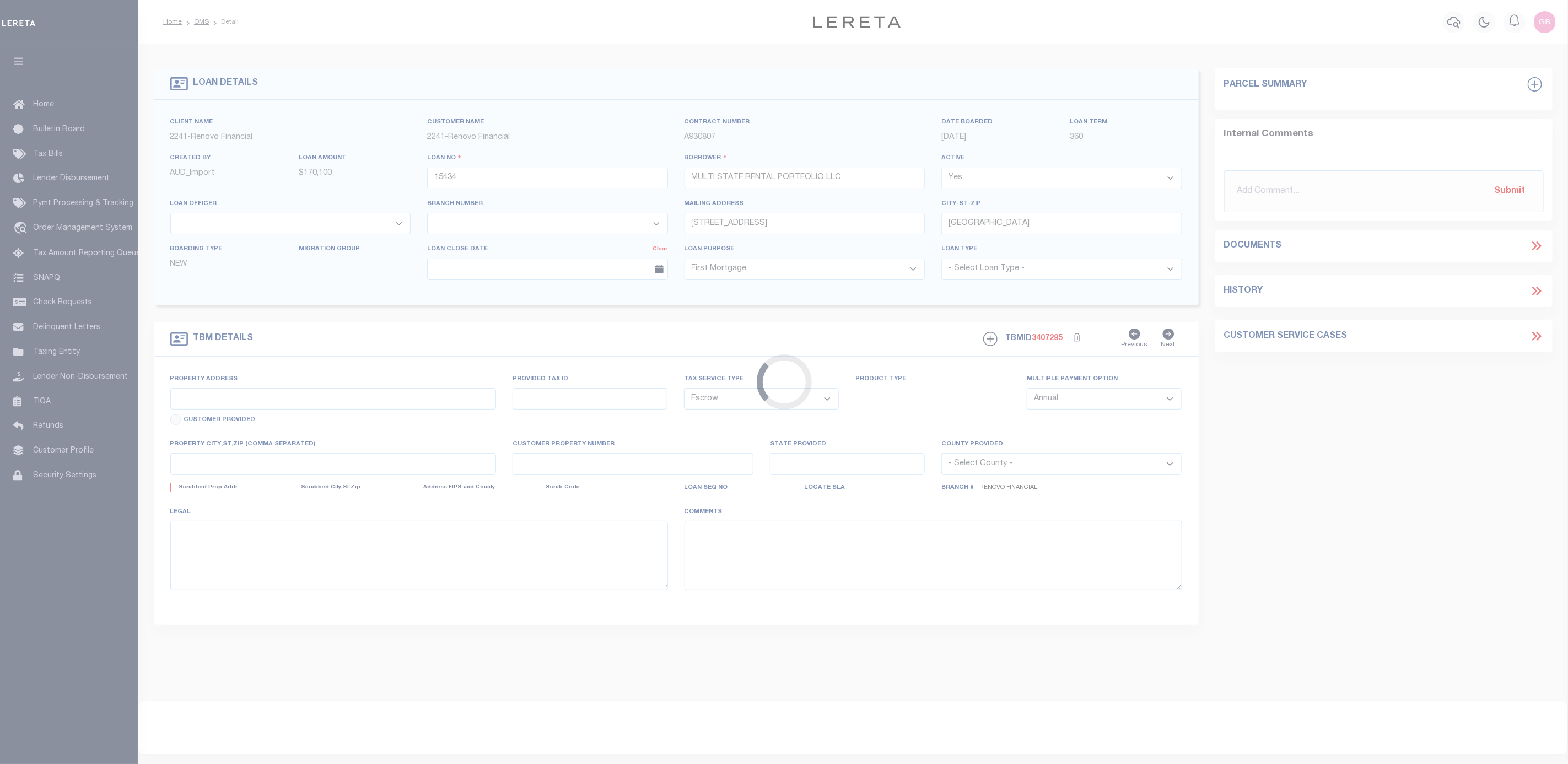
type input "1098 Edgehill Avenue"
select select
type input "Spring Hill, FL 34606"
type input "a0kUS0000073gOT"
type input "FL"
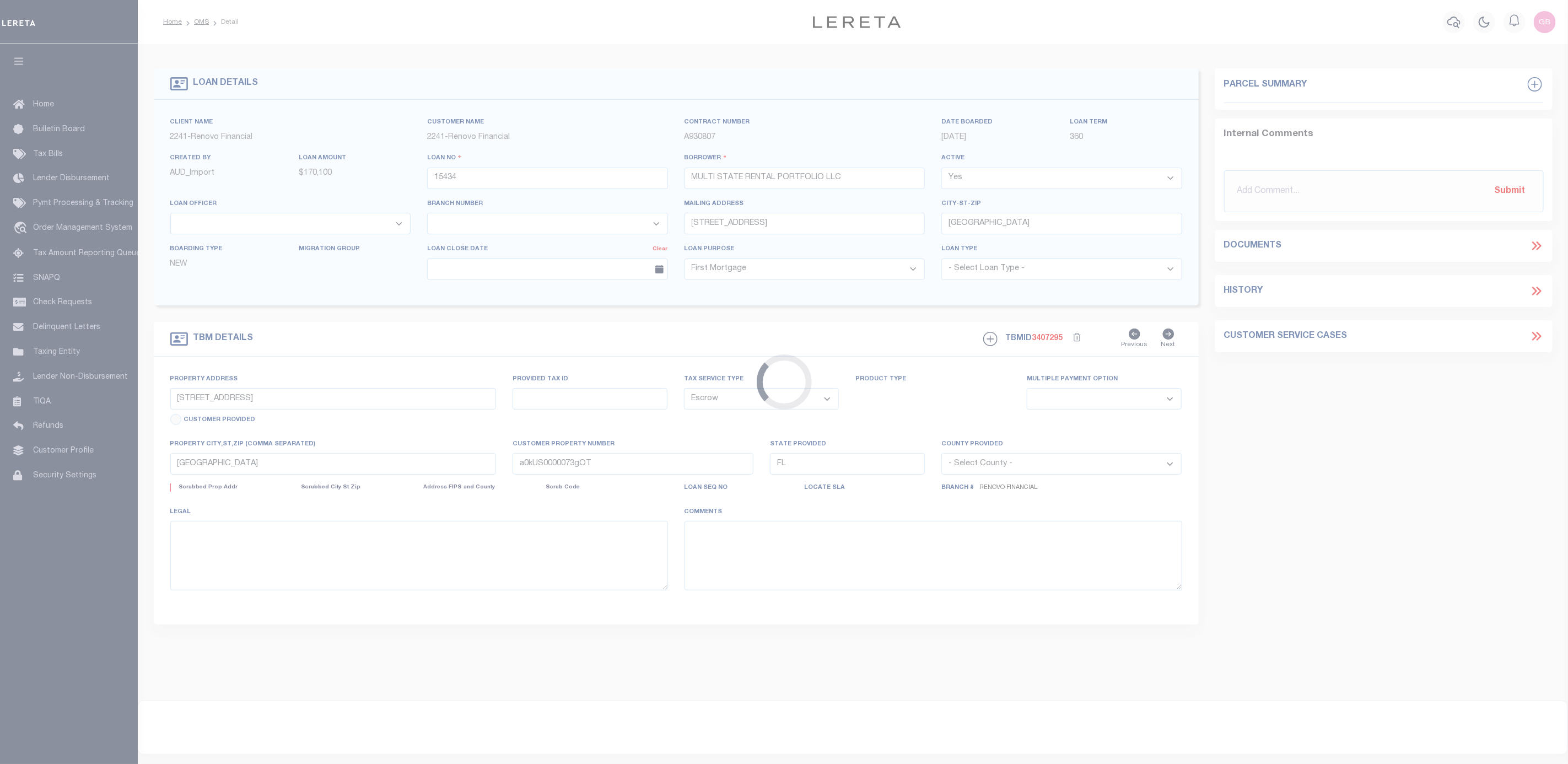
select select
type textarea "LEGAL REQUIRED"
type textarea "Liability Limited to Customer Provided Parcel"
select select "25066"
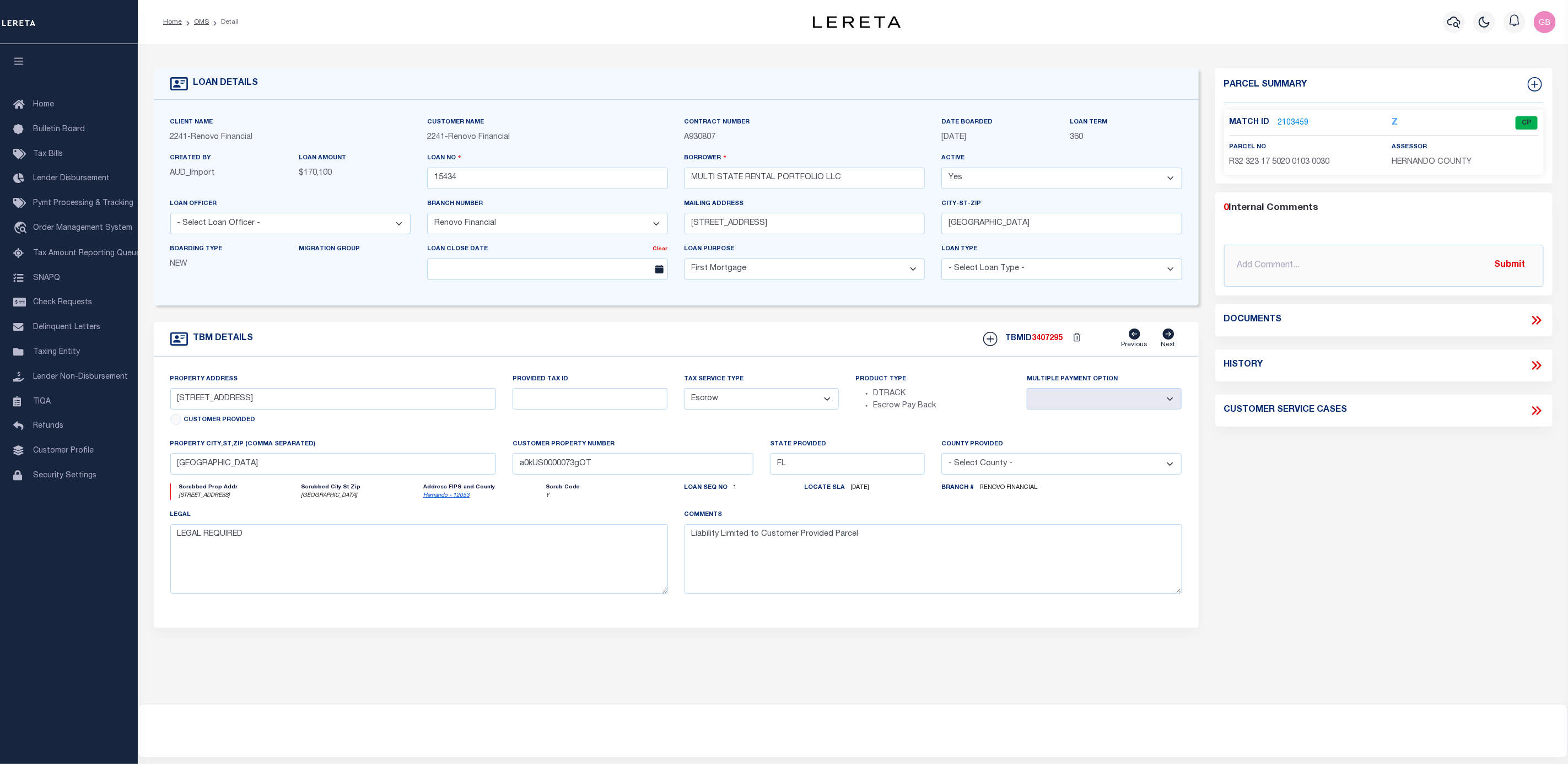
click at [1295, 119] on link "2103459" at bounding box center [1293, 123] width 31 height 12
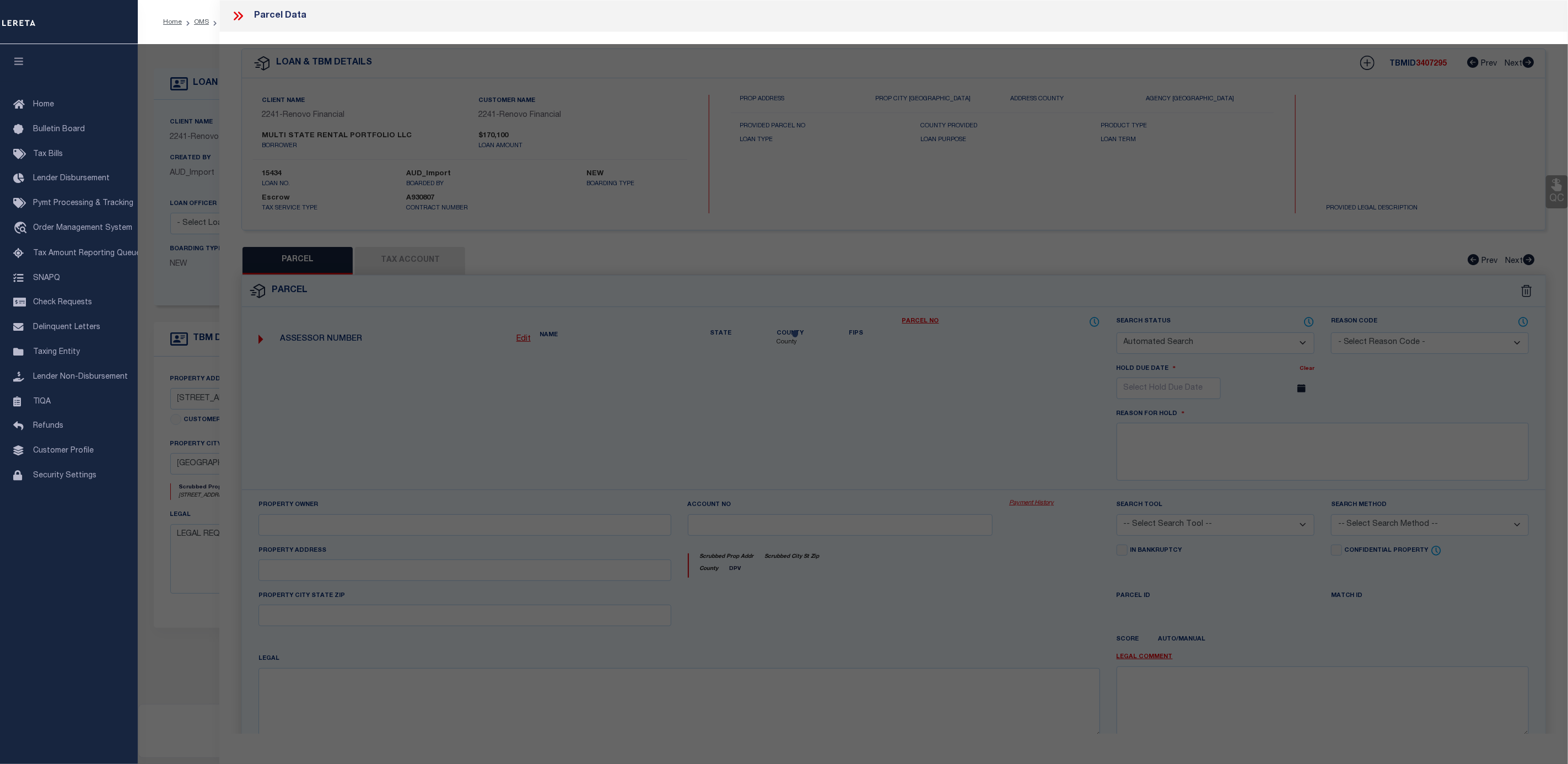
checkbox input "false"
select select "CP"
type input "MULTI STATE RENTAL PORTFOLIO LLC"
select select "AGW"
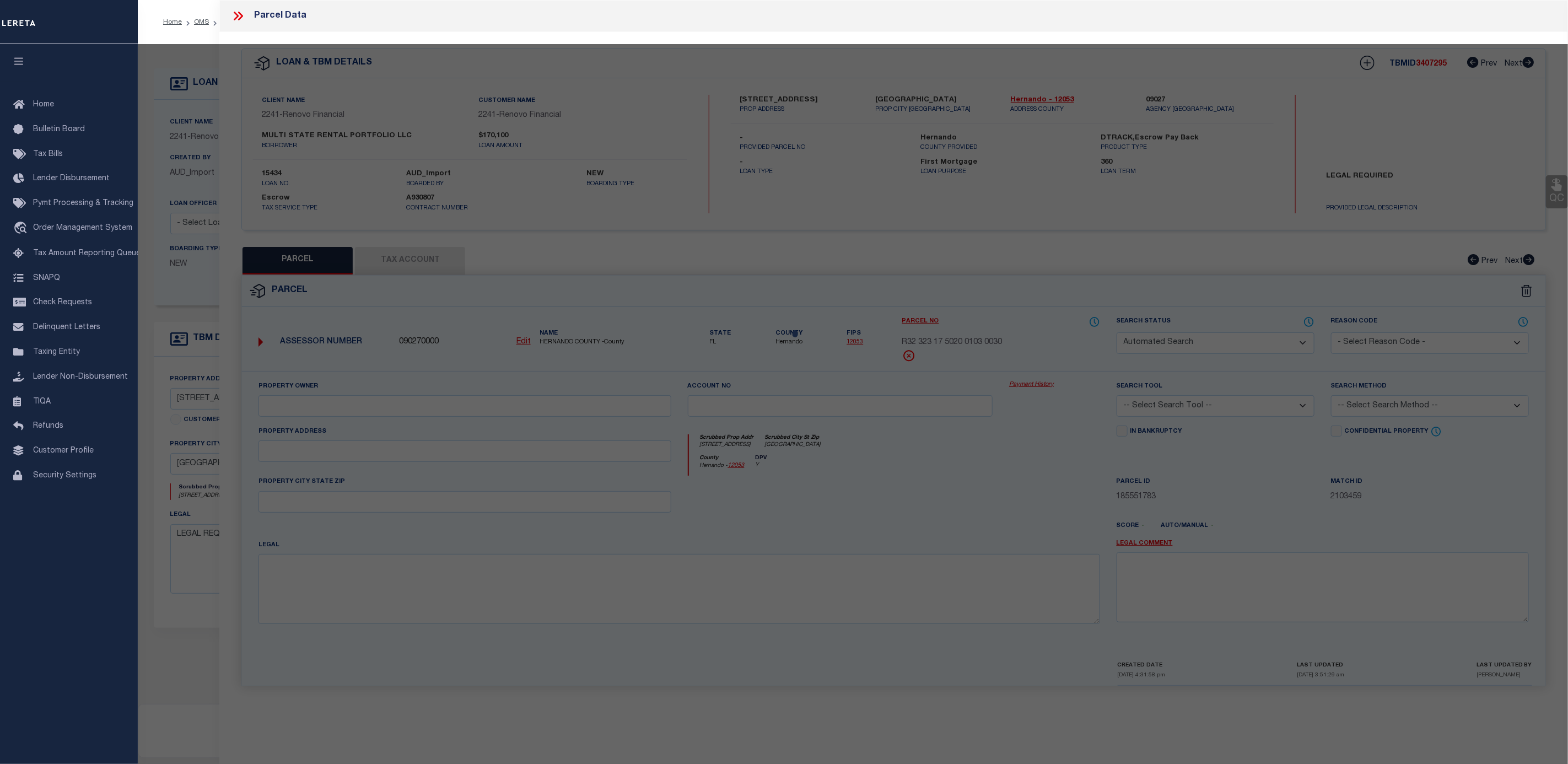
select select
type input "1098 EDGEHILL AVE"
checkbox input "false"
type input "Spring Hill, FL 34606"
type textarea "SPRING HILL UNIT 2 BLK 103 LOT 3"
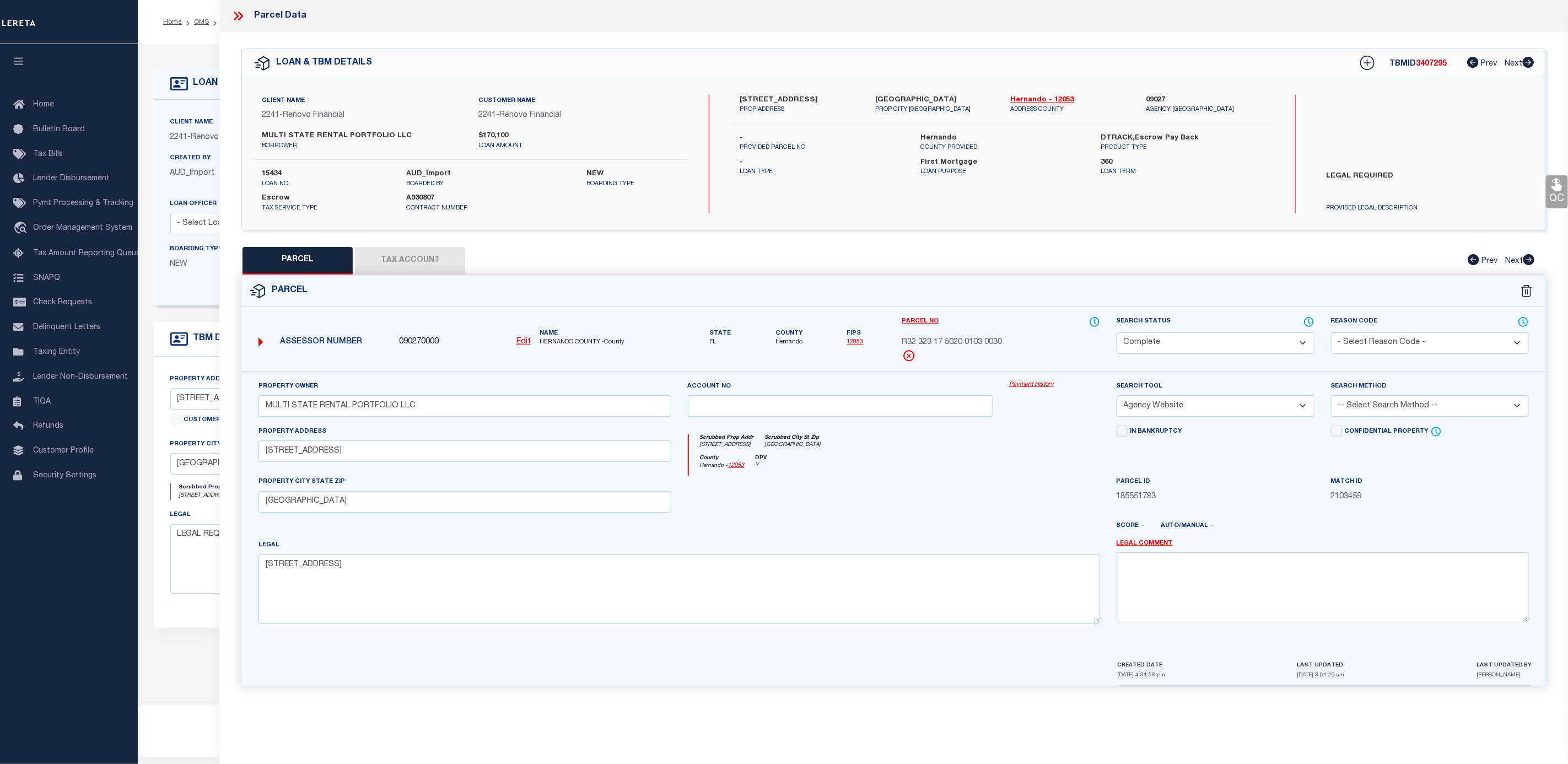
click at [1030, 384] on link "Payment History" at bounding box center [1054, 385] width 91 height 9
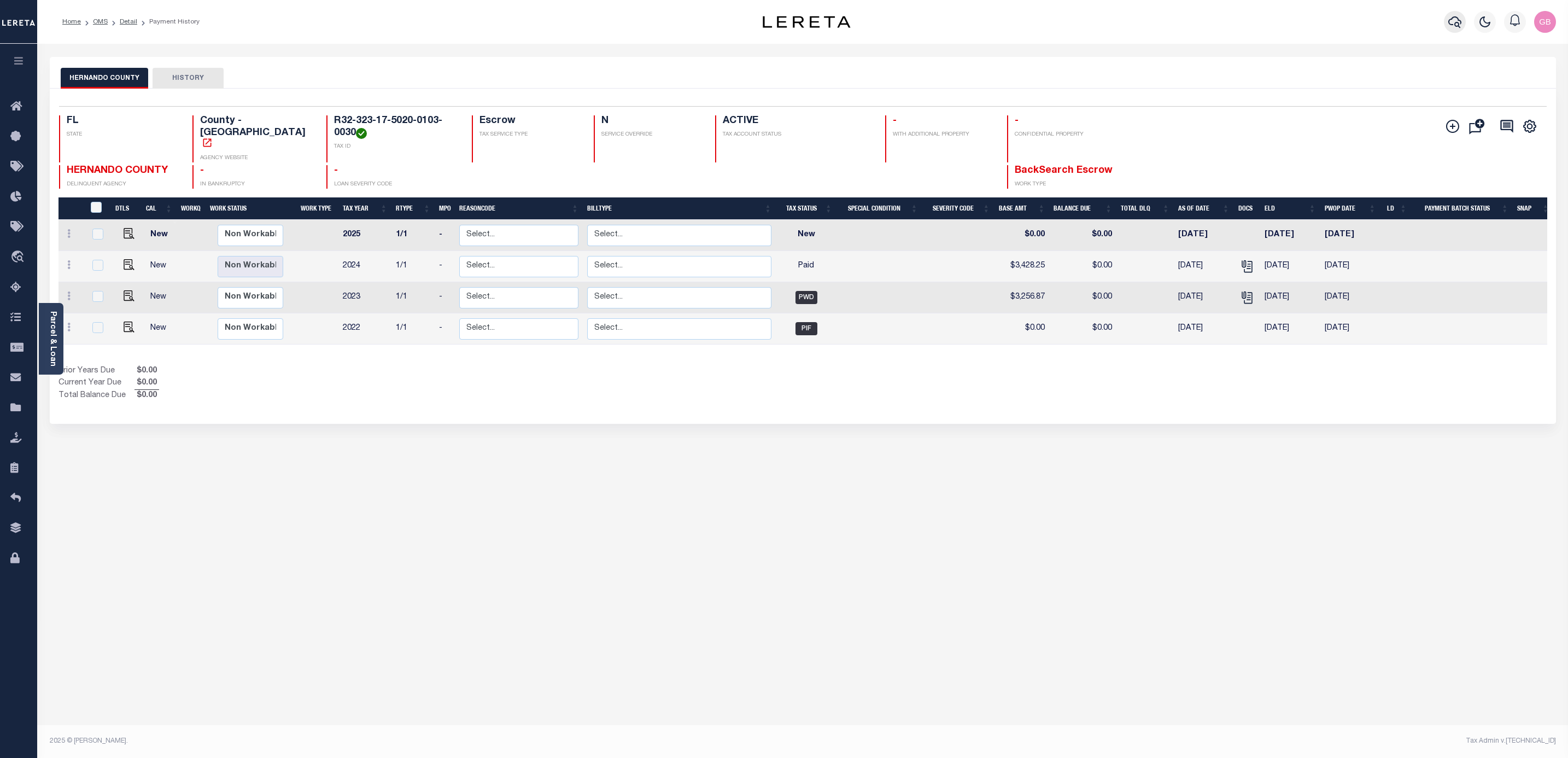
click at [1452, 23] on icon "button" at bounding box center [1455, 21] width 13 height 13
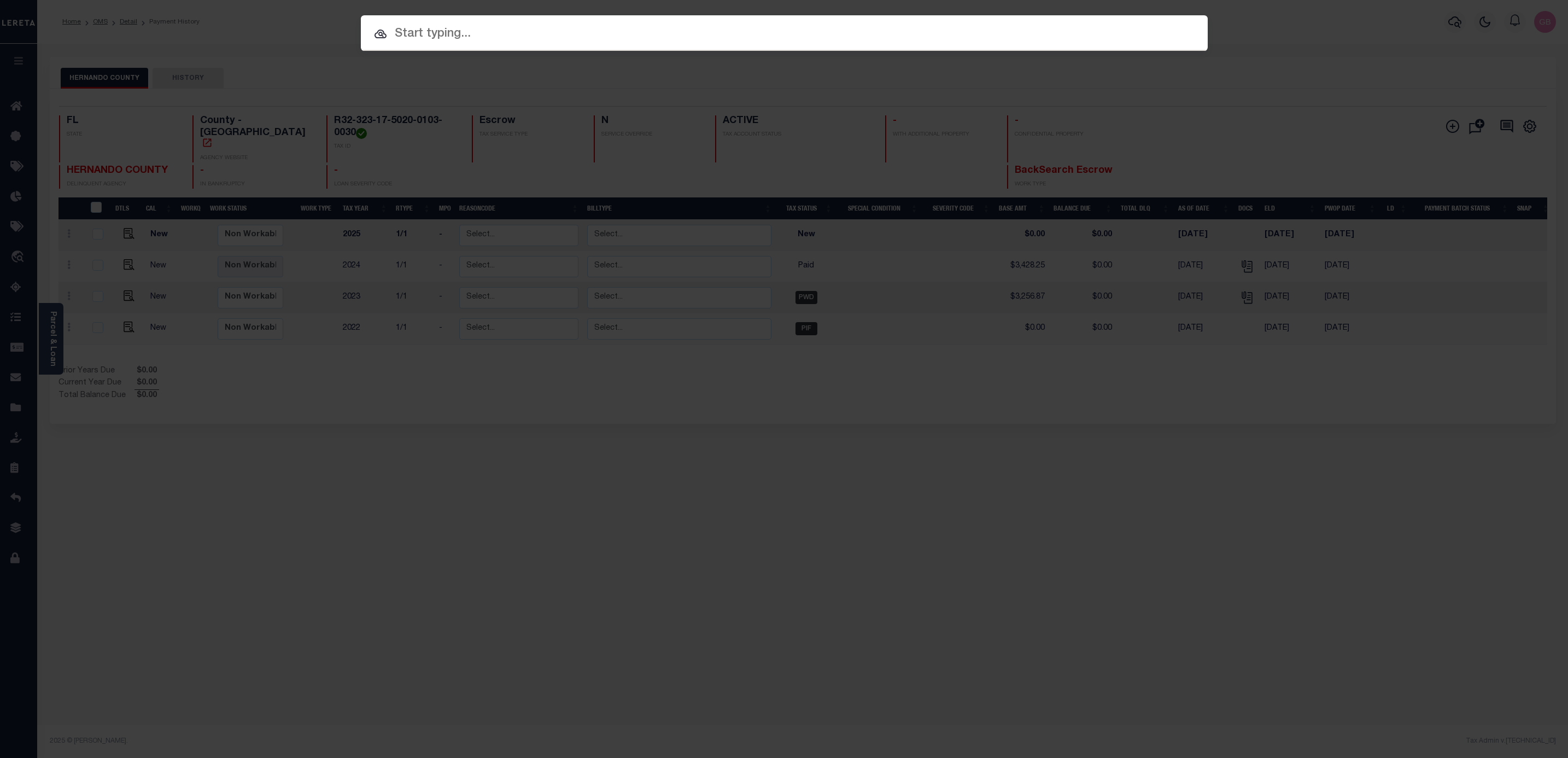
paste input "2590257"
type input "2590257"
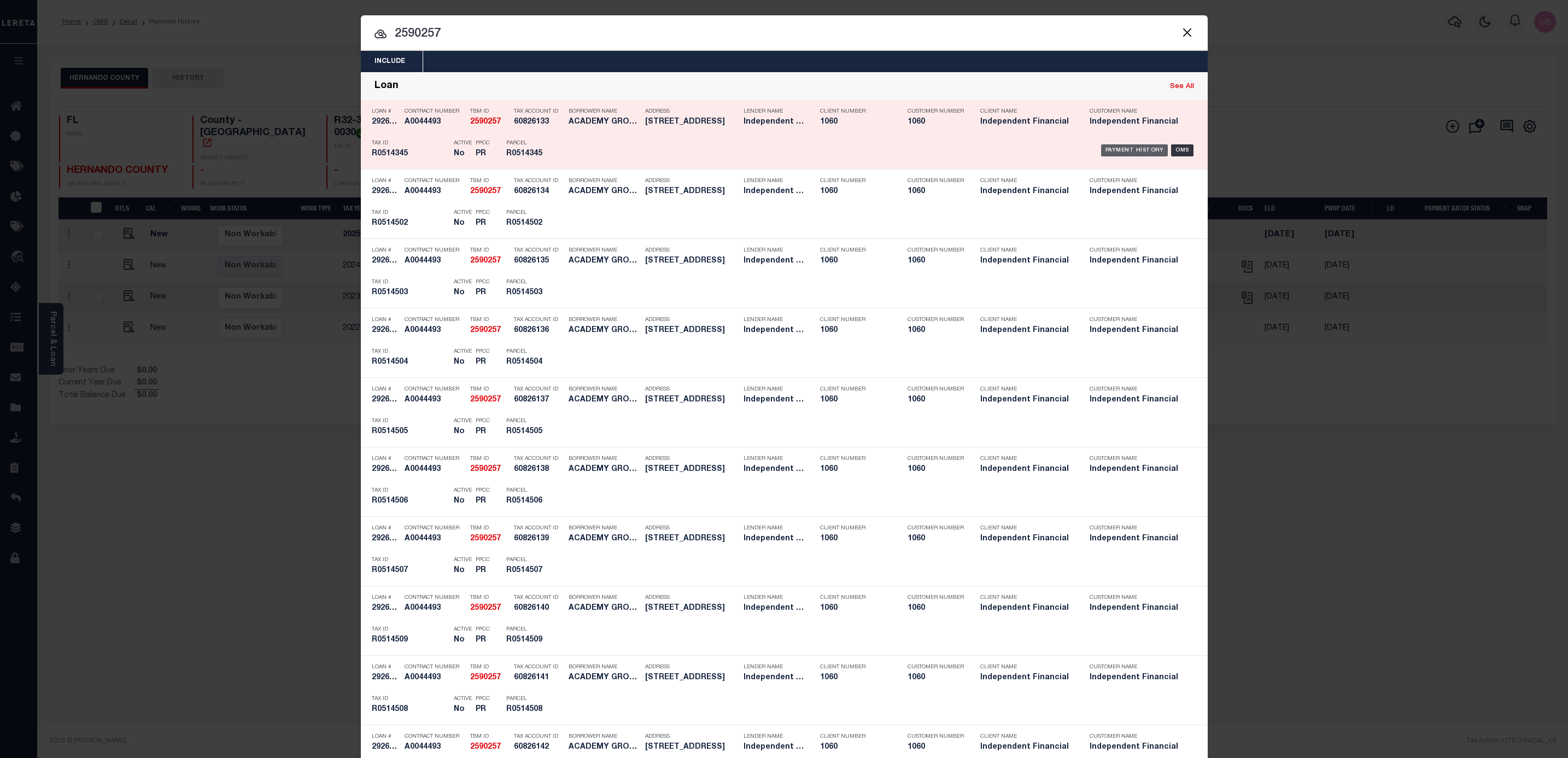
click at [1129, 150] on div "Payment History" at bounding box center [1135, 151] width 67 height 12
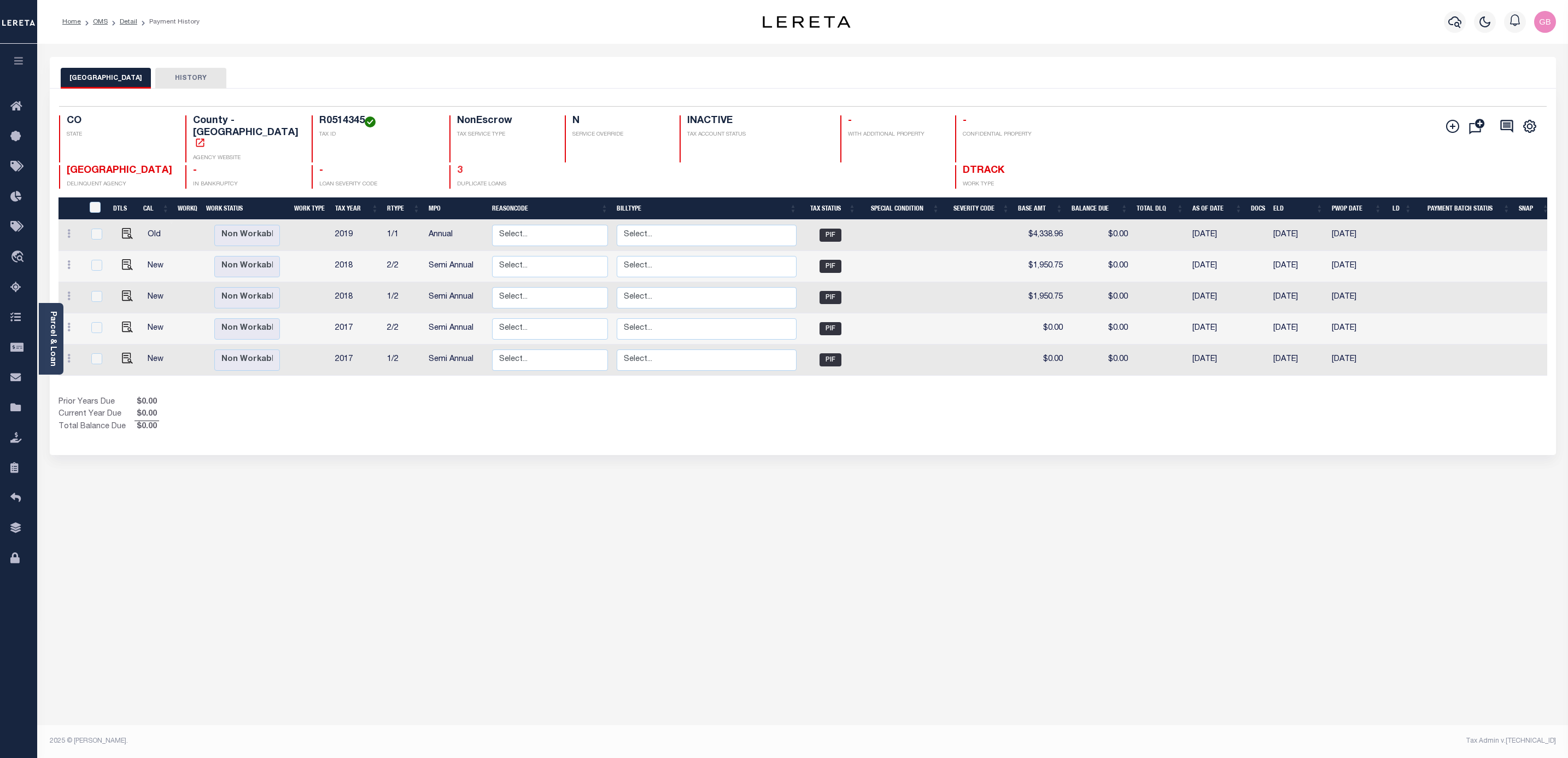
click at [457, 165] on link "3" at bounding box center [459, 170] width 6 height 10
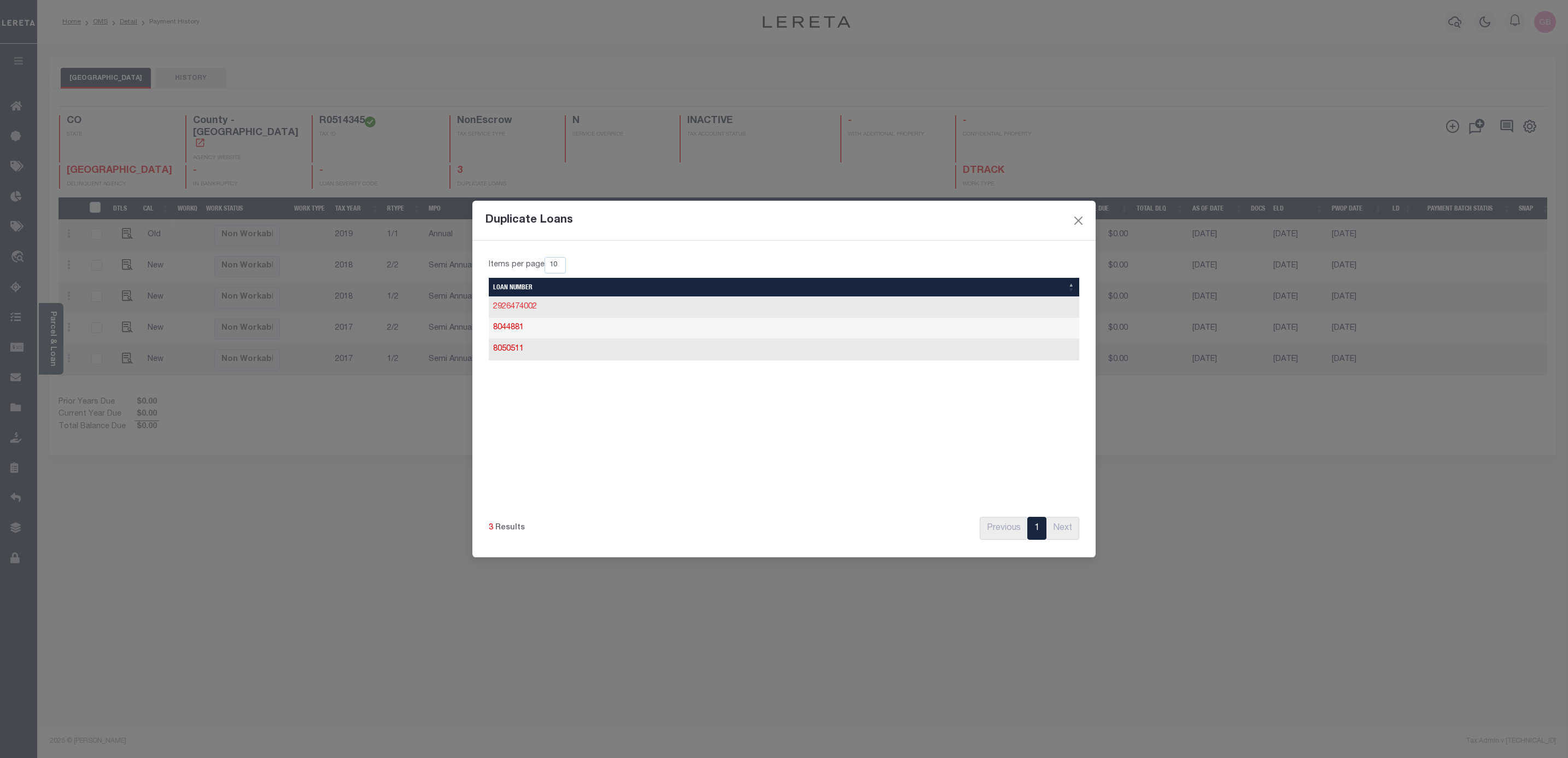
click at [529, 305] on link "2926474002" at bounding box center [514, 307] width 43 height 7
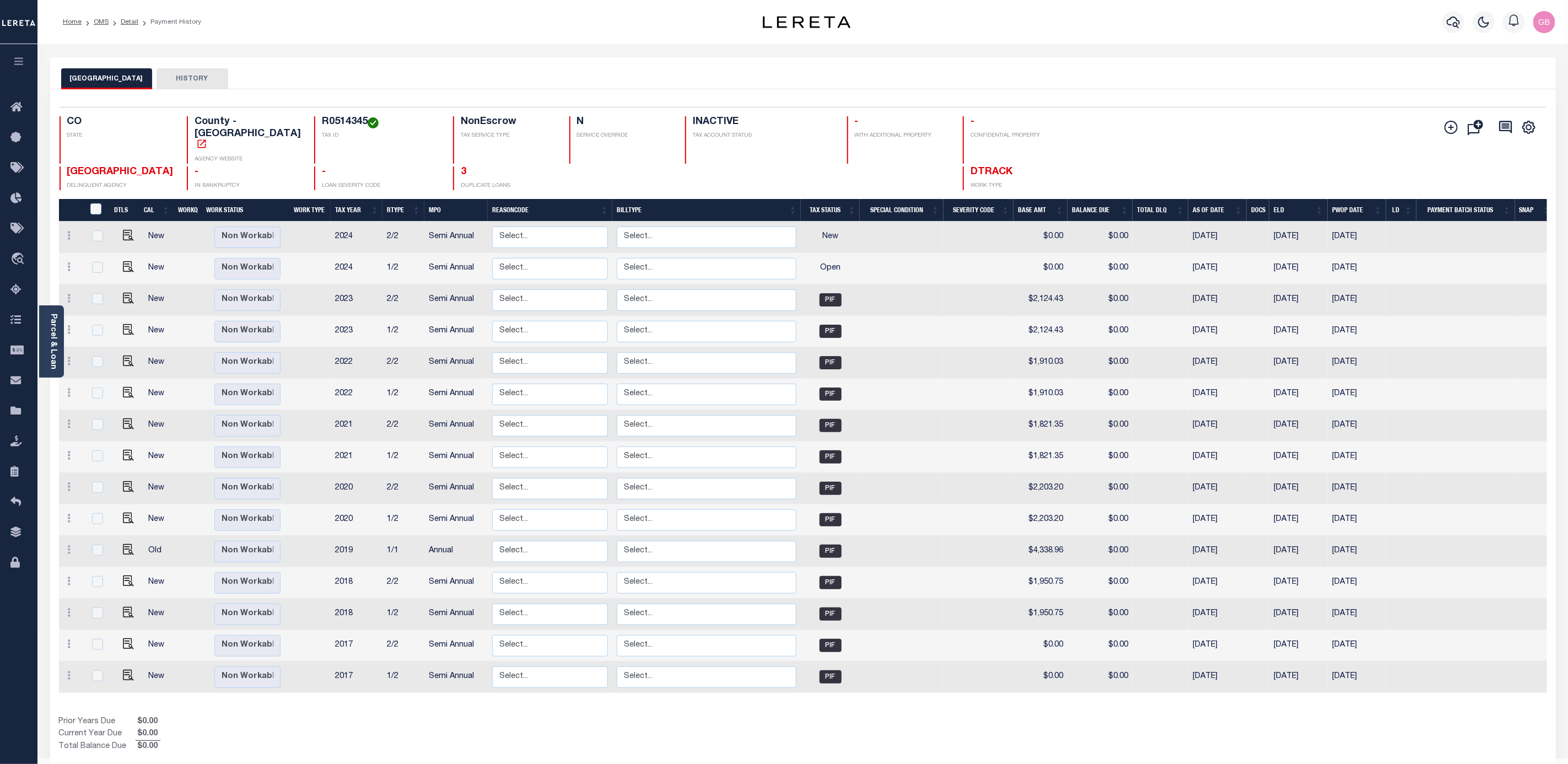
click at [453, 167] on div "3 DUPLICATE LOANS" at bounding box center [504, 178] width 103 height 23
click at [461, 167] on link "3" at bounding box center [463, 172] width 6 height 10
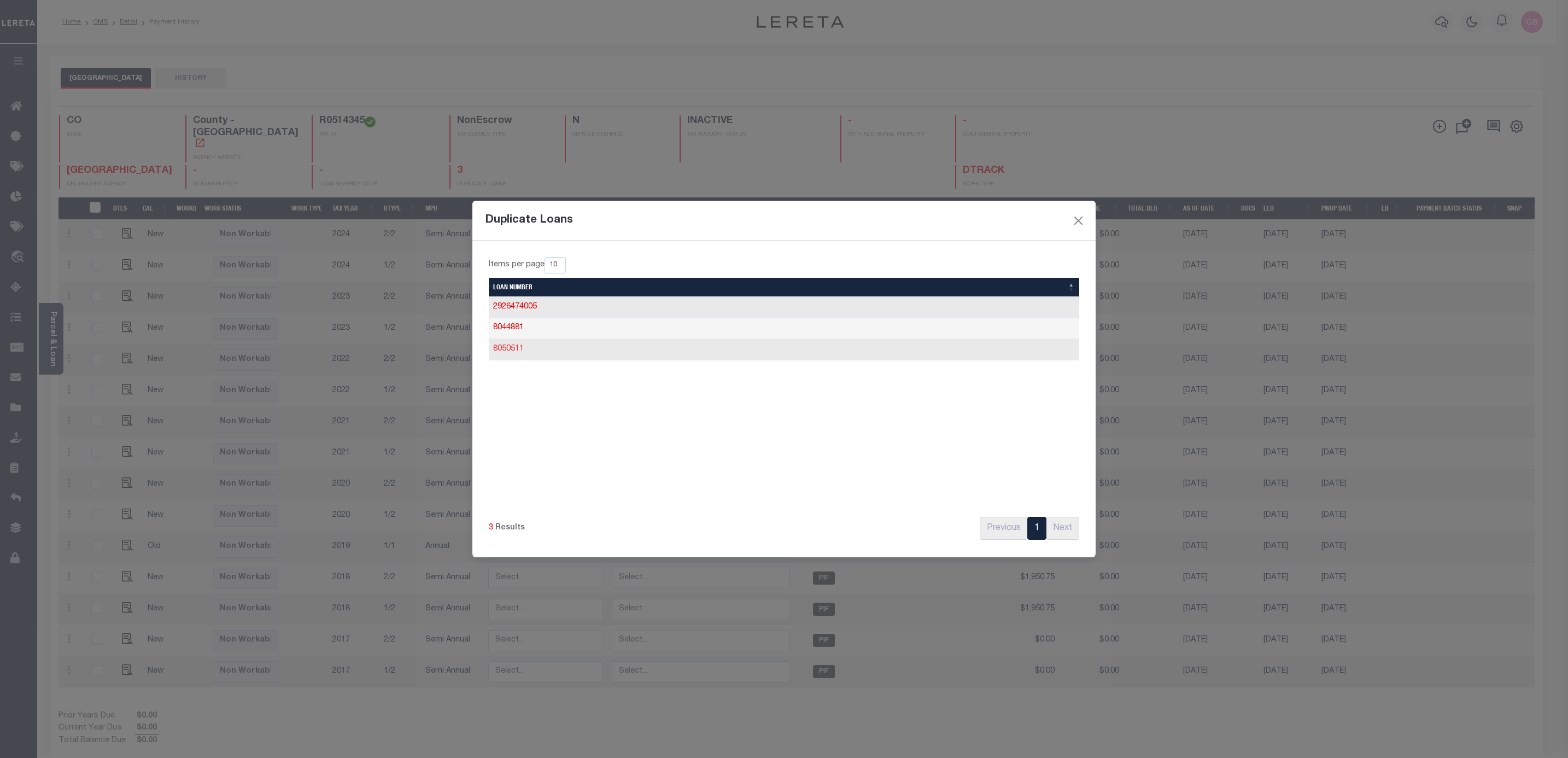
click at [505, 349] on link "8050511" at bounding box center [508, 349] width 31 height 7
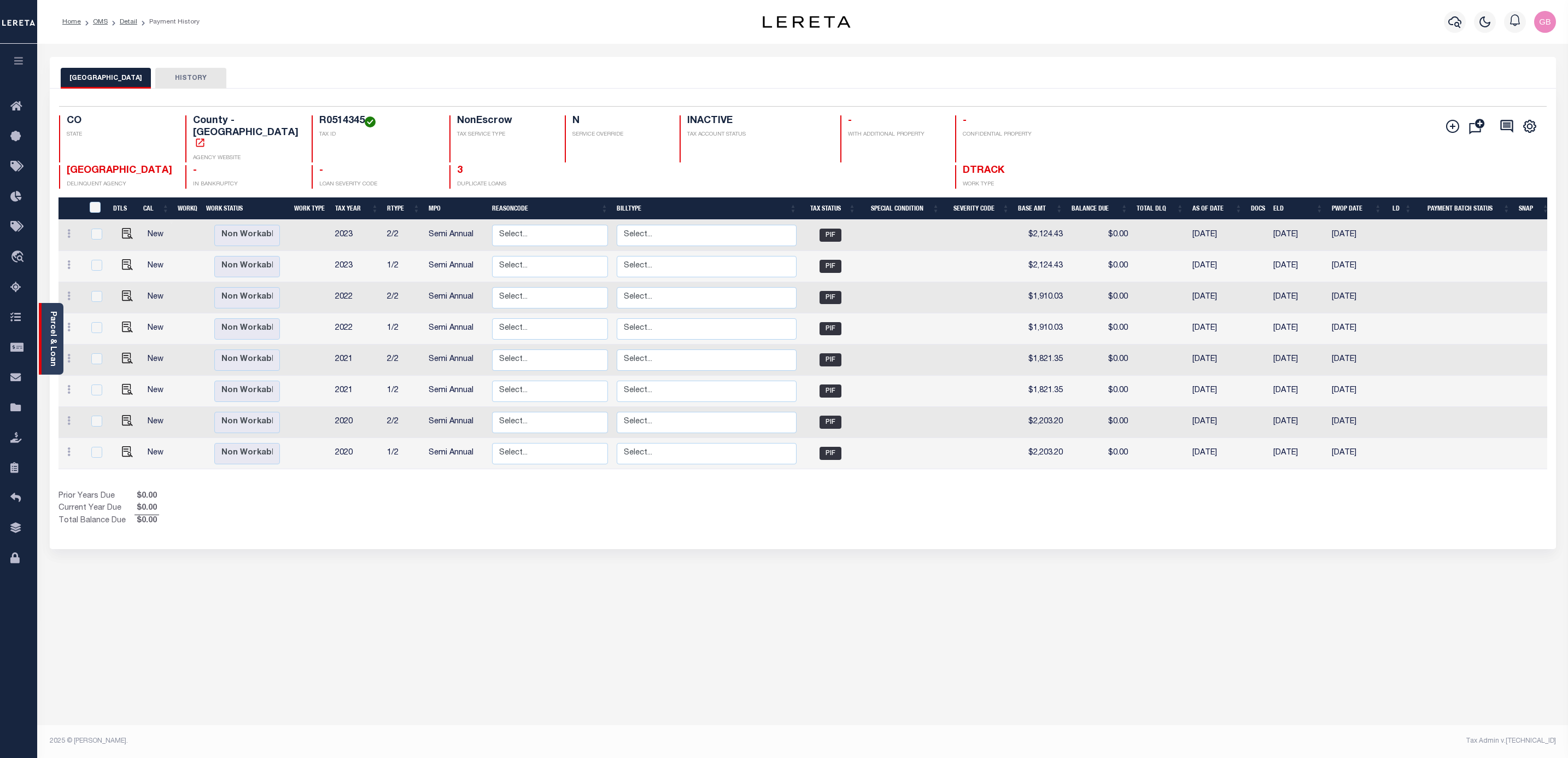
click at [59, 329] on div "Parcel & Loan" at bounding box center [51, 339] width 24 height 72
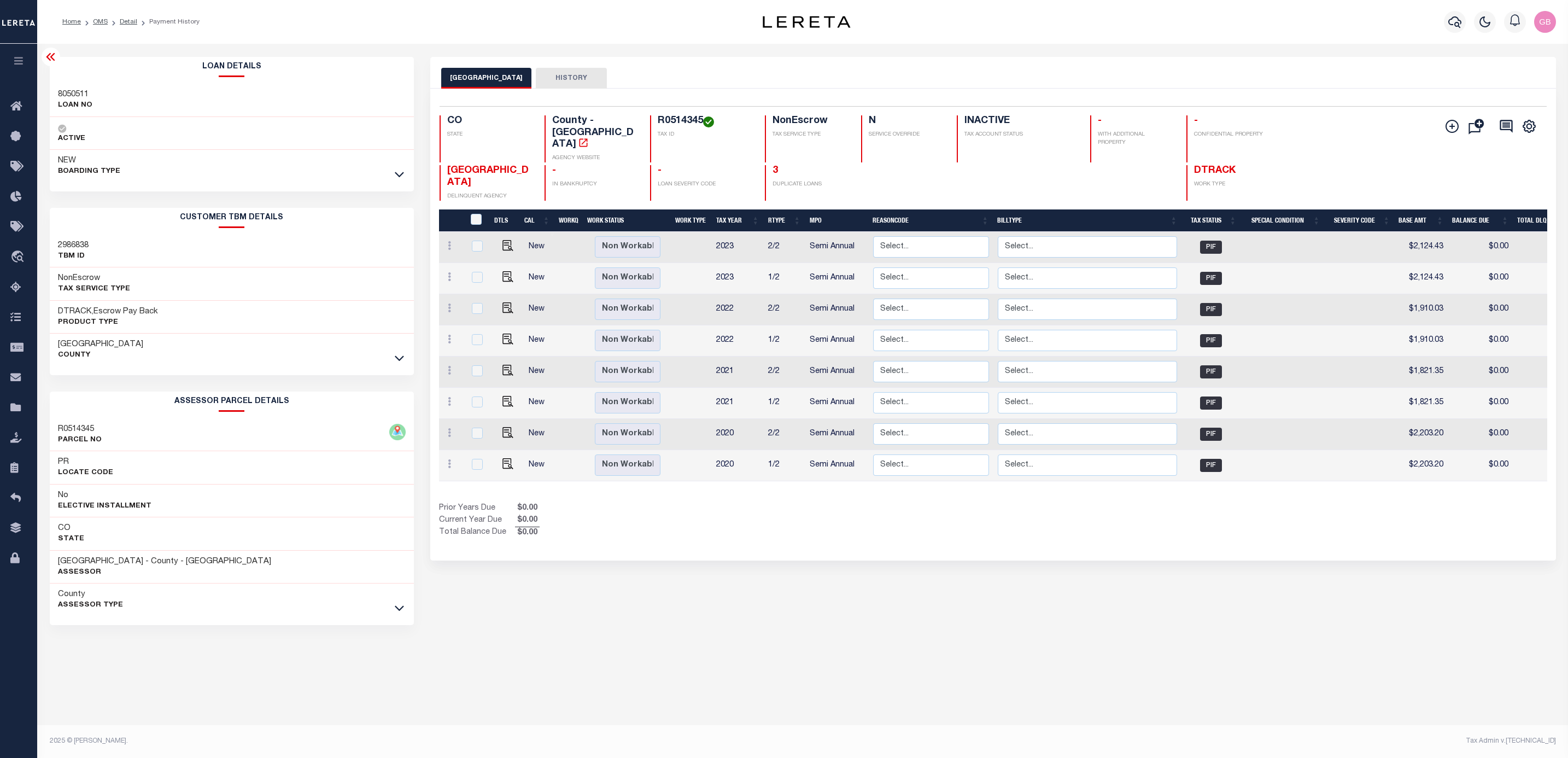
click at [1028, 58] on div "BOULDER COUNTY HISTORY" at bounding box center [993, 73] width 1126 height 32
click at [776, 165] on link "3" at bounding box center [775, 170] width 6 height 10
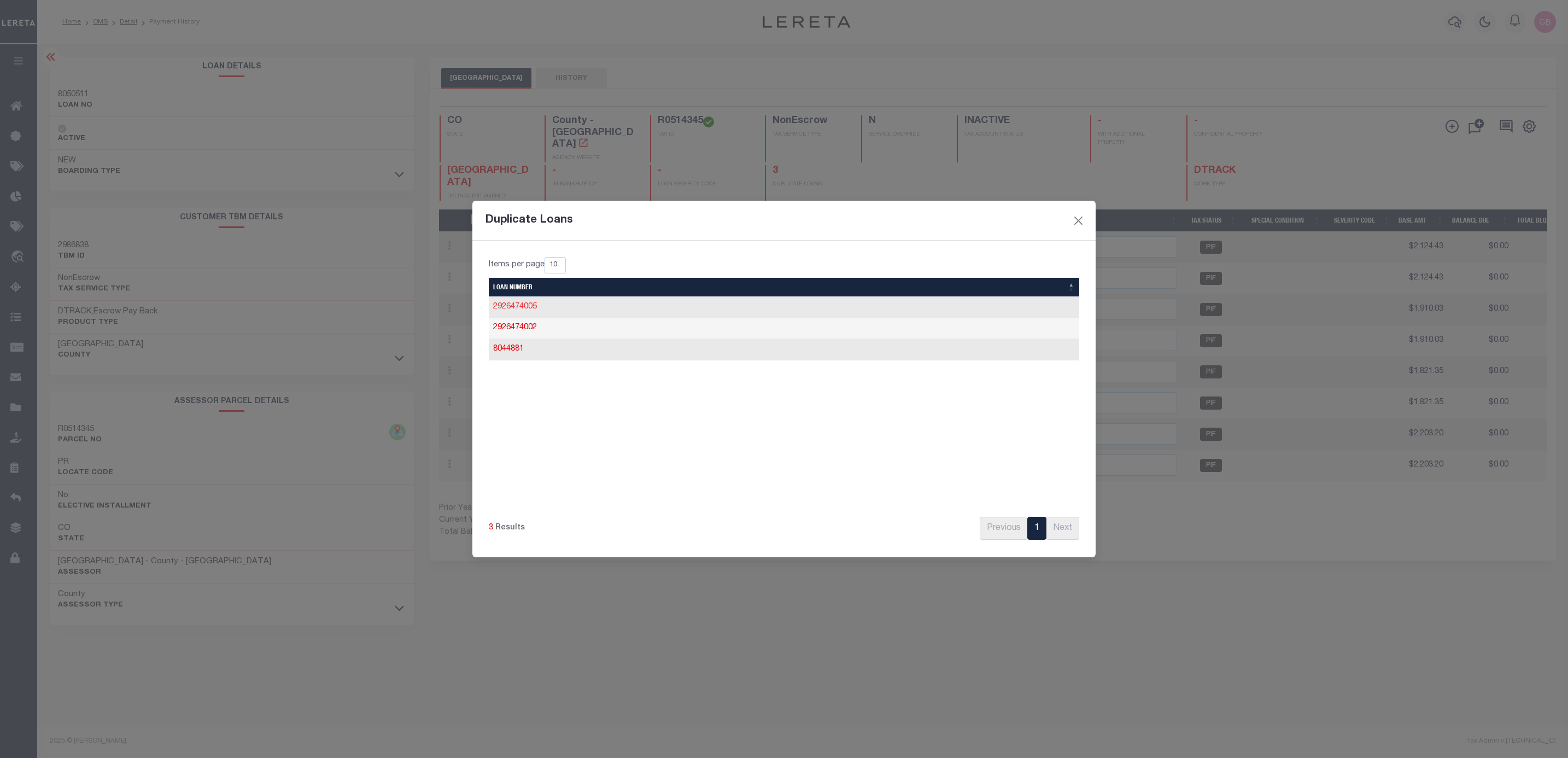
click at [527, 308] on link "2926474005" at bounding box center [514, 307] width 43 height 7
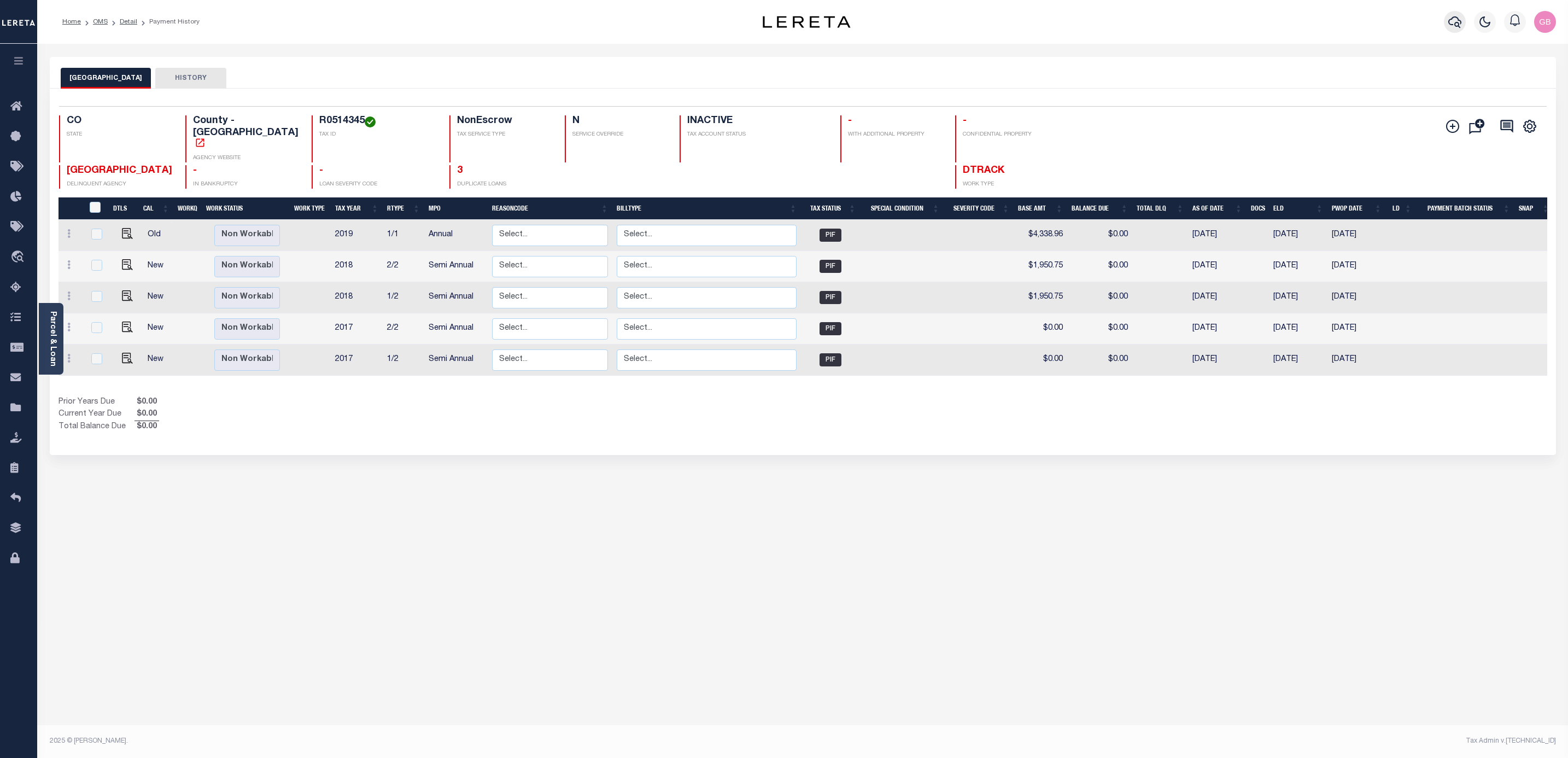
click at [1455, 20] on icon "button" at bounding box center [1455, 21] width 13 height 13
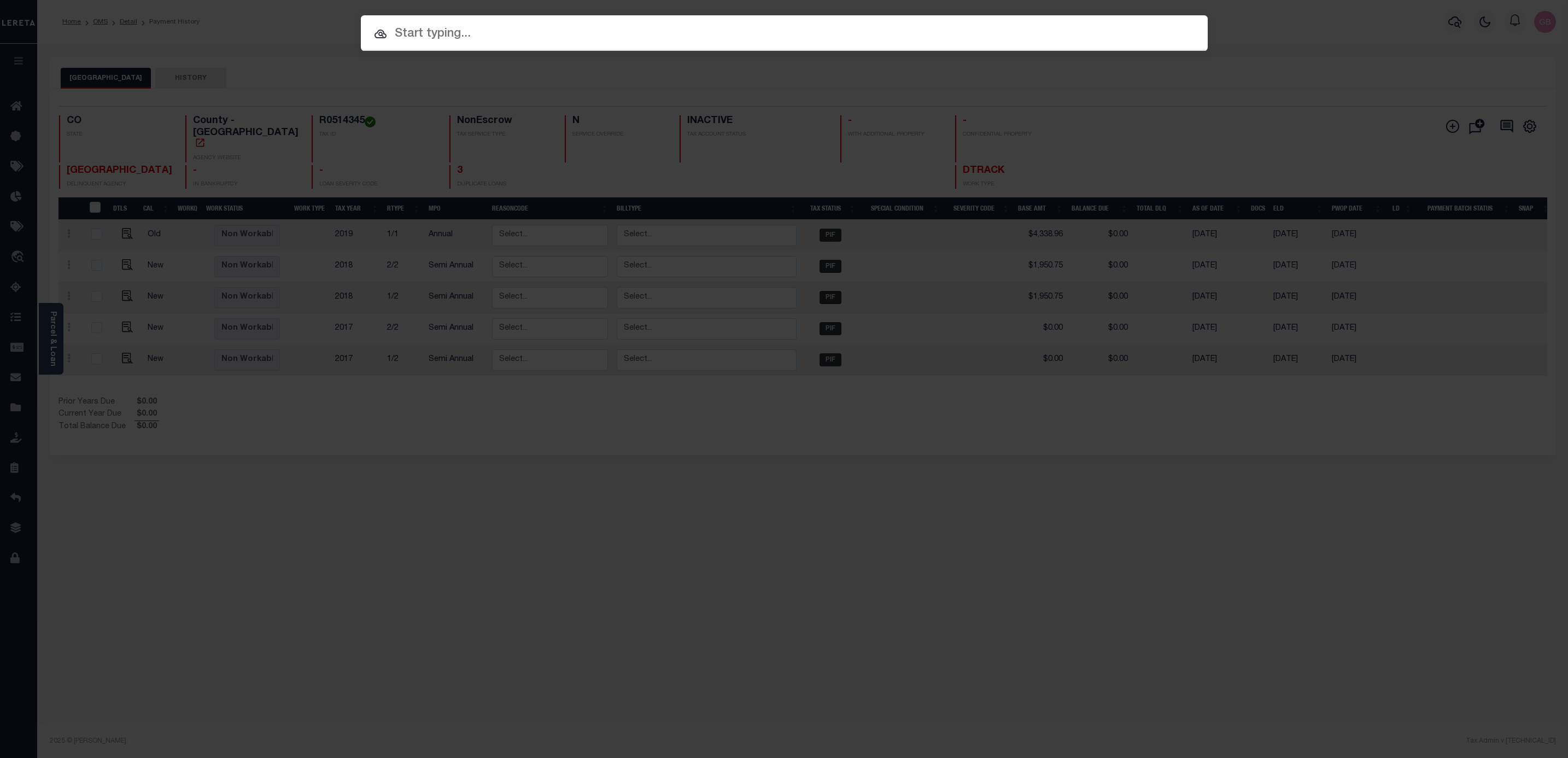
paste input "3405477"
type input "3405477"
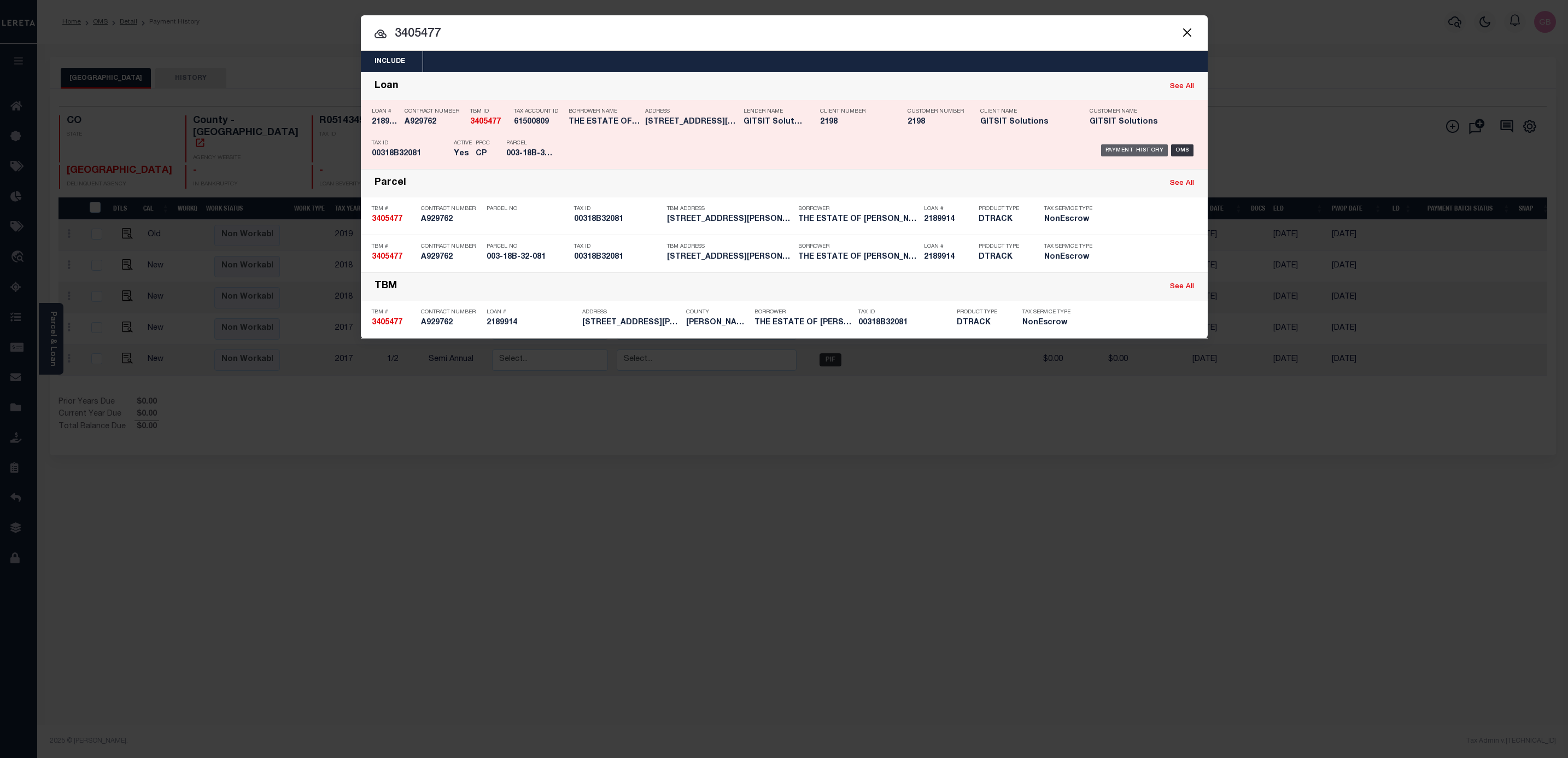
click at [1110, 153] on div "Payment History" at bounding box center [1135, 151] width 67 height 12
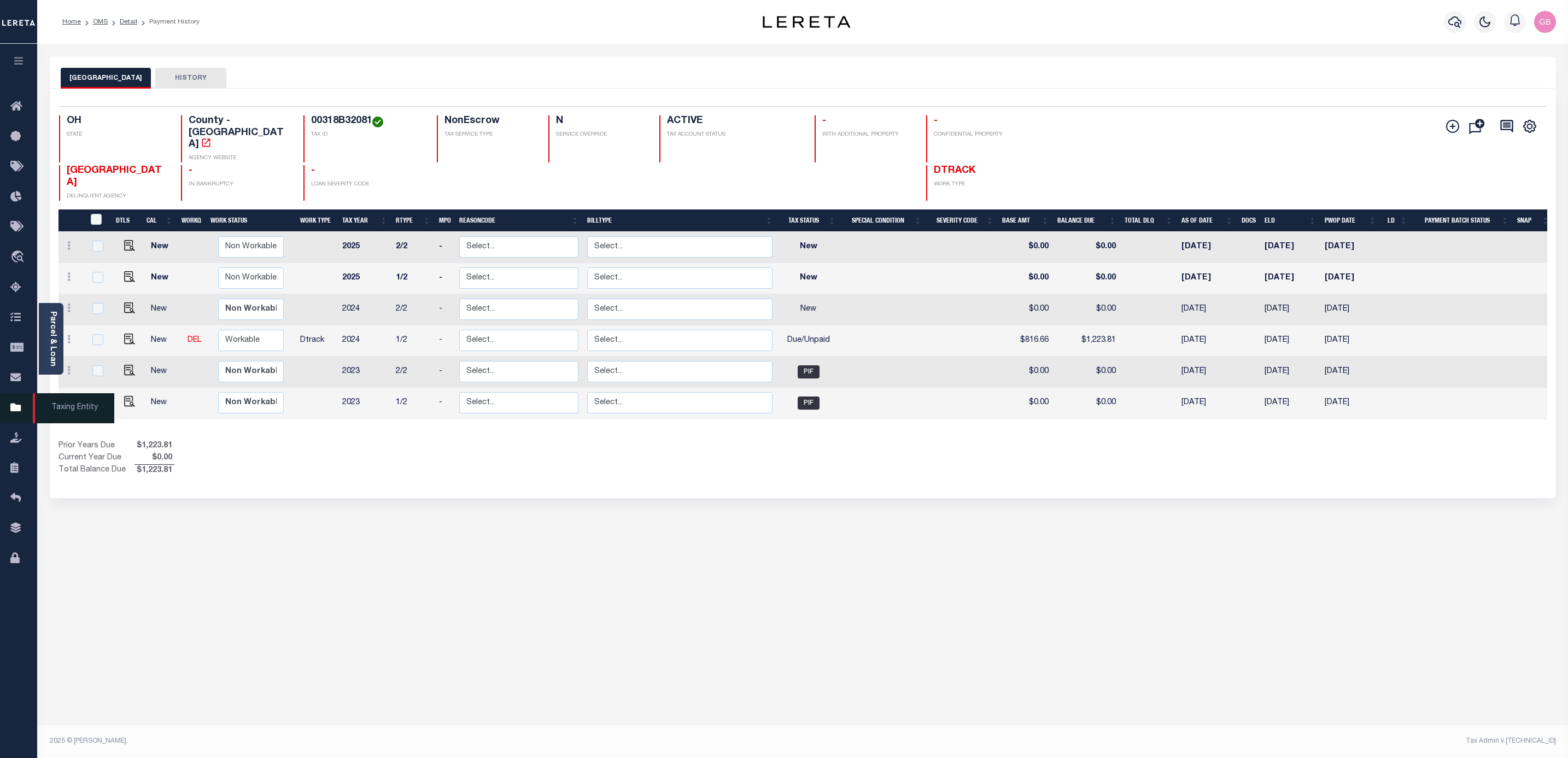
click at [17, 412] on icon at bounding box center [19, 408] width 18 height 13
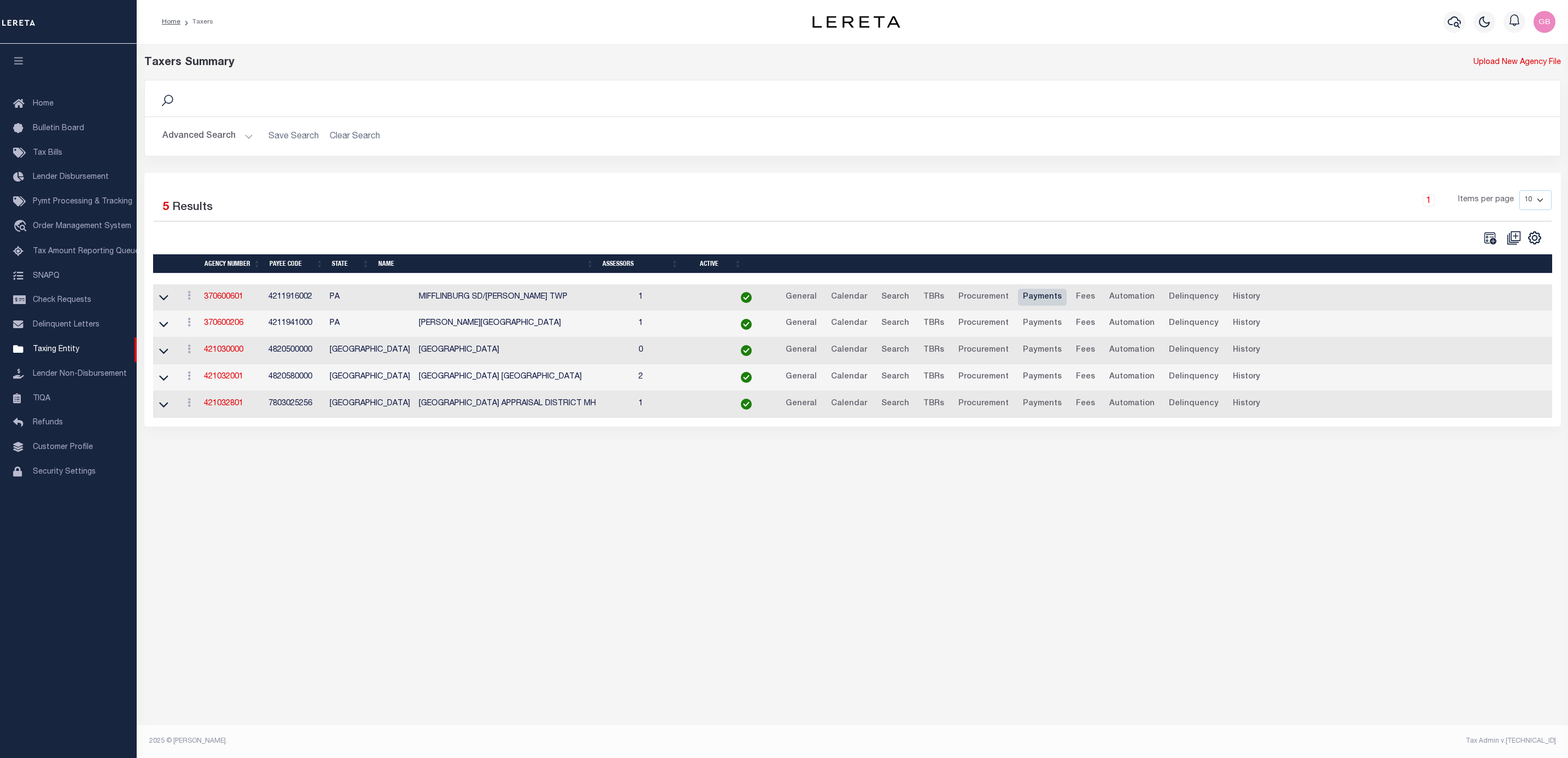
click at [1018, 304] on link "Payments" at bounding box center [1042, 297] width 48 height 18
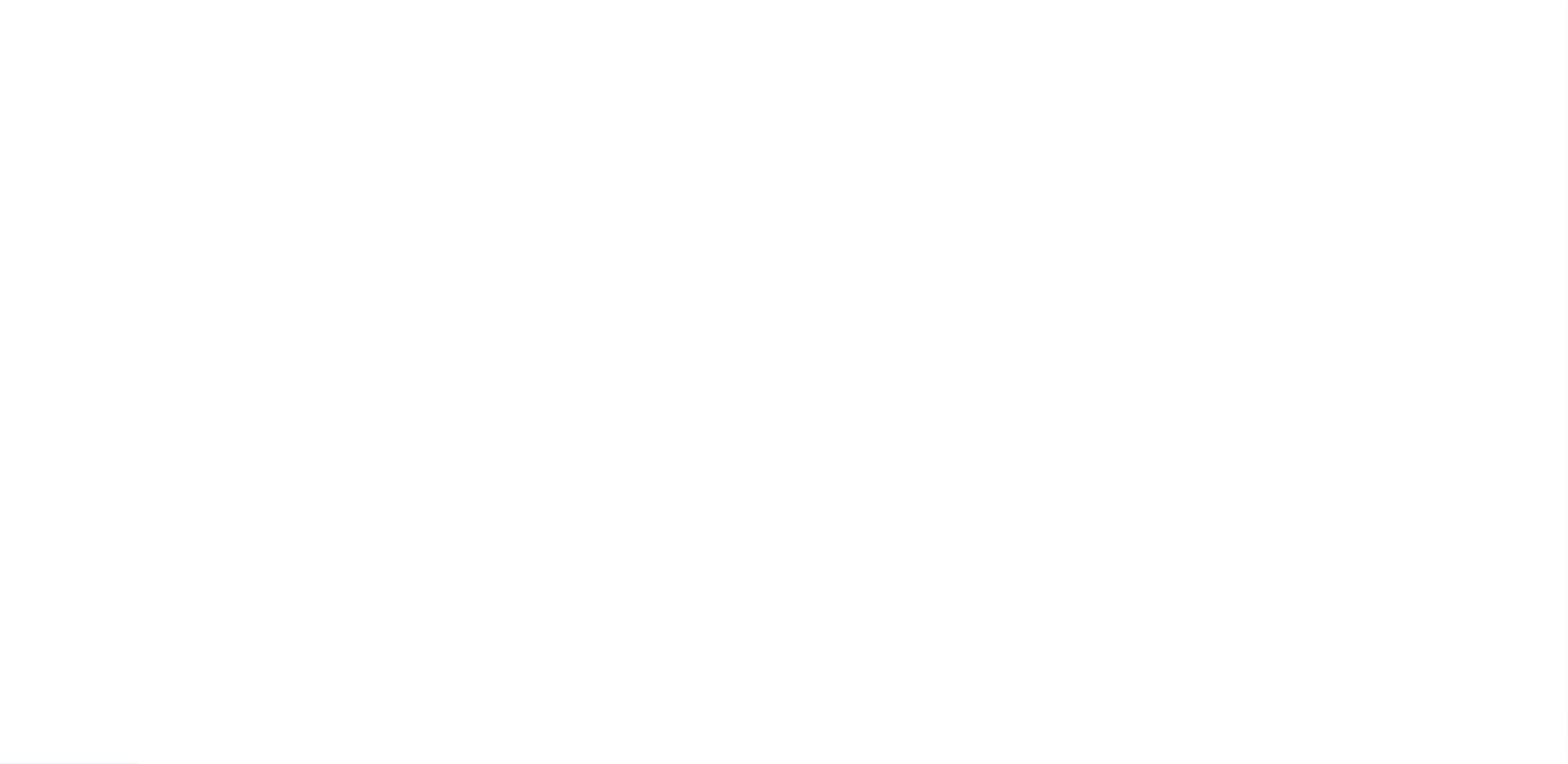
type input "$2.25"
select select "true"
type input "HAB-MISC"
checkbox input "false"
type input "N"
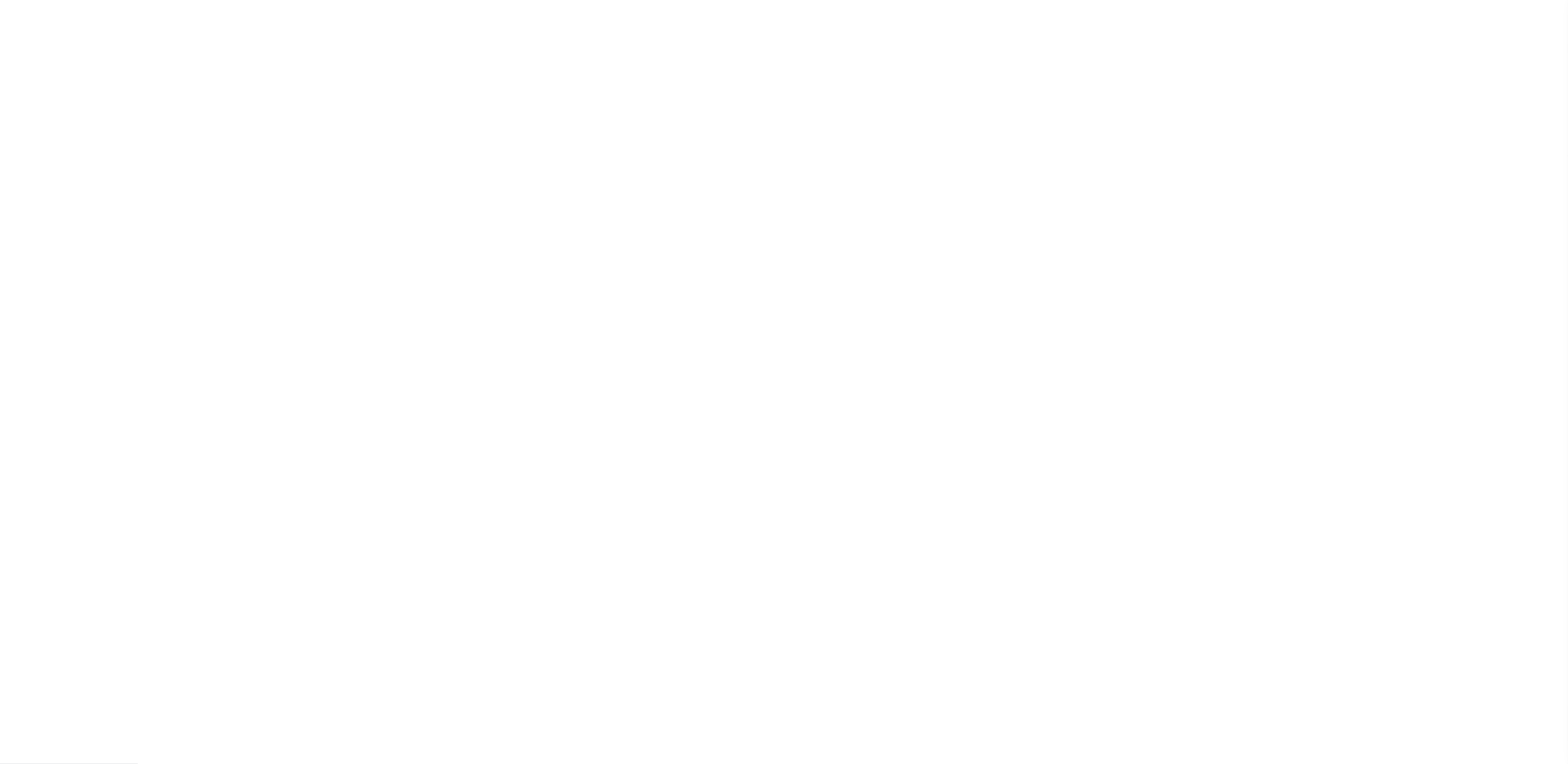
select select "false"
type input "B - Escrow reporting includes - “Delinquent Prior Year(s) Exist”, “Delinquent C…"
radio input "true"
checkbox input "false"
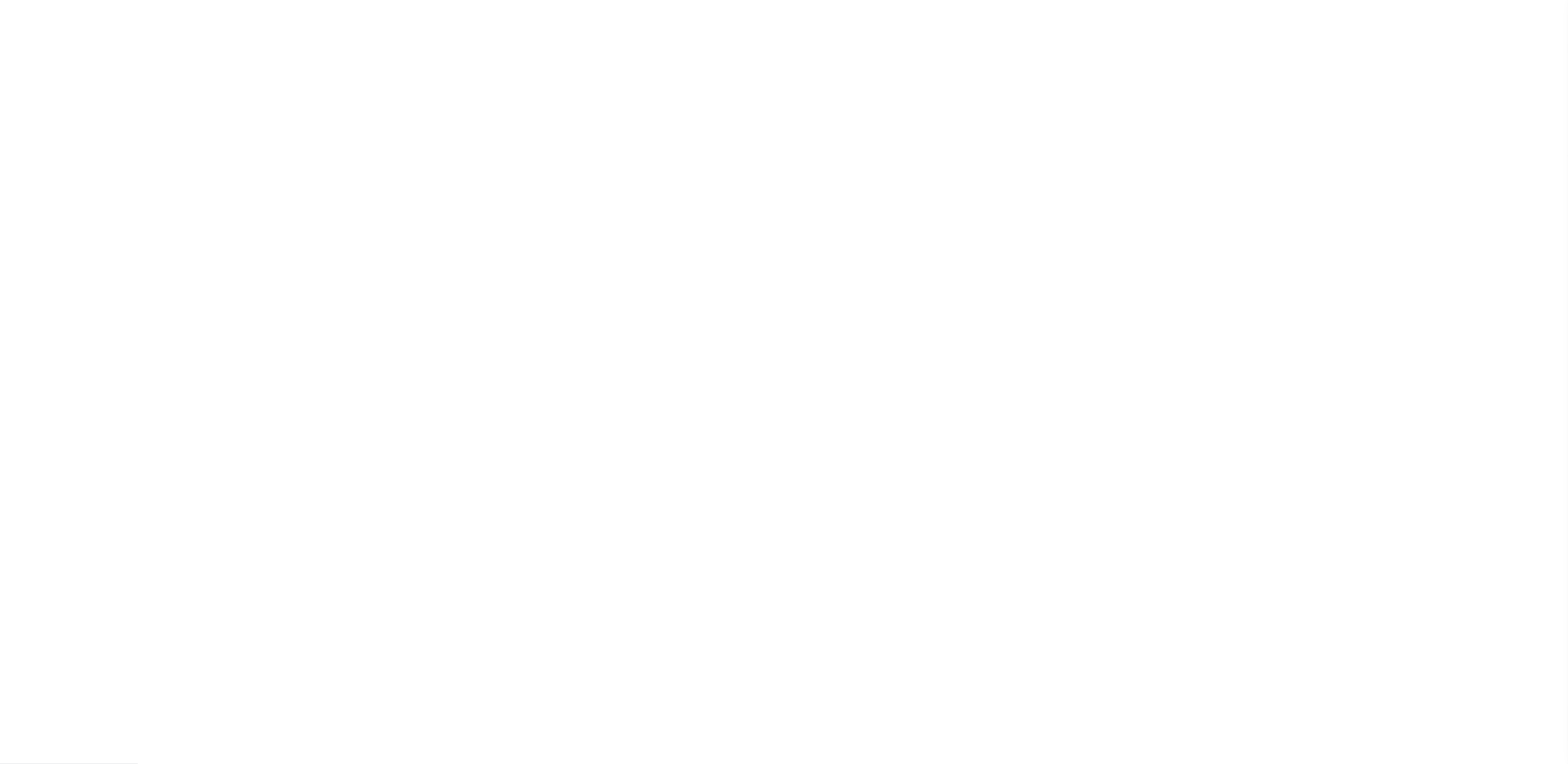
checkbox input "false"
radio input "true"
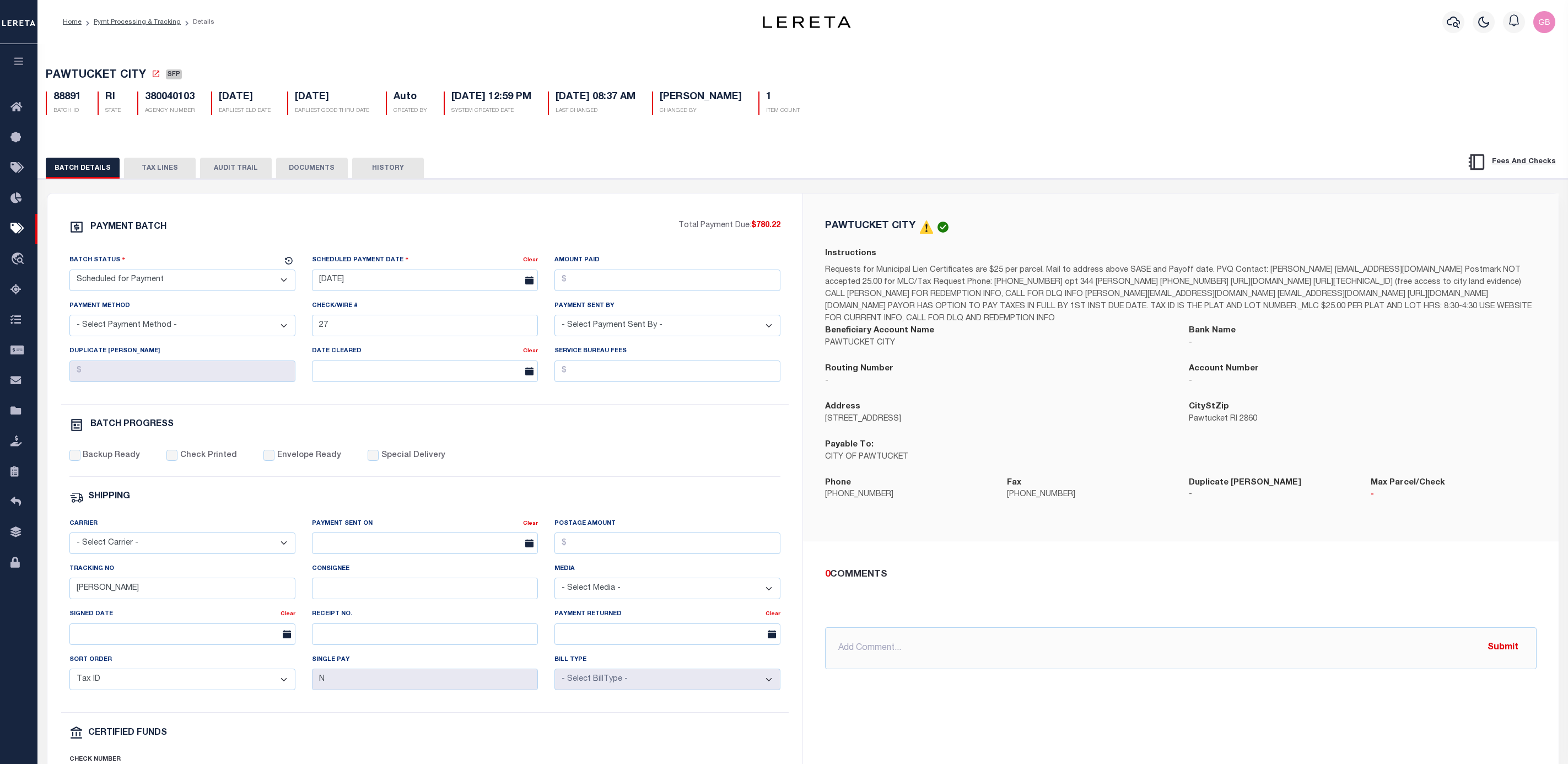
select select "SFP"
click at [383, 166] on button "HISTORY" at bounding box center [388, 168] width 72 height 21
